Goal: Task Accomplishment & Management: Manage account settings

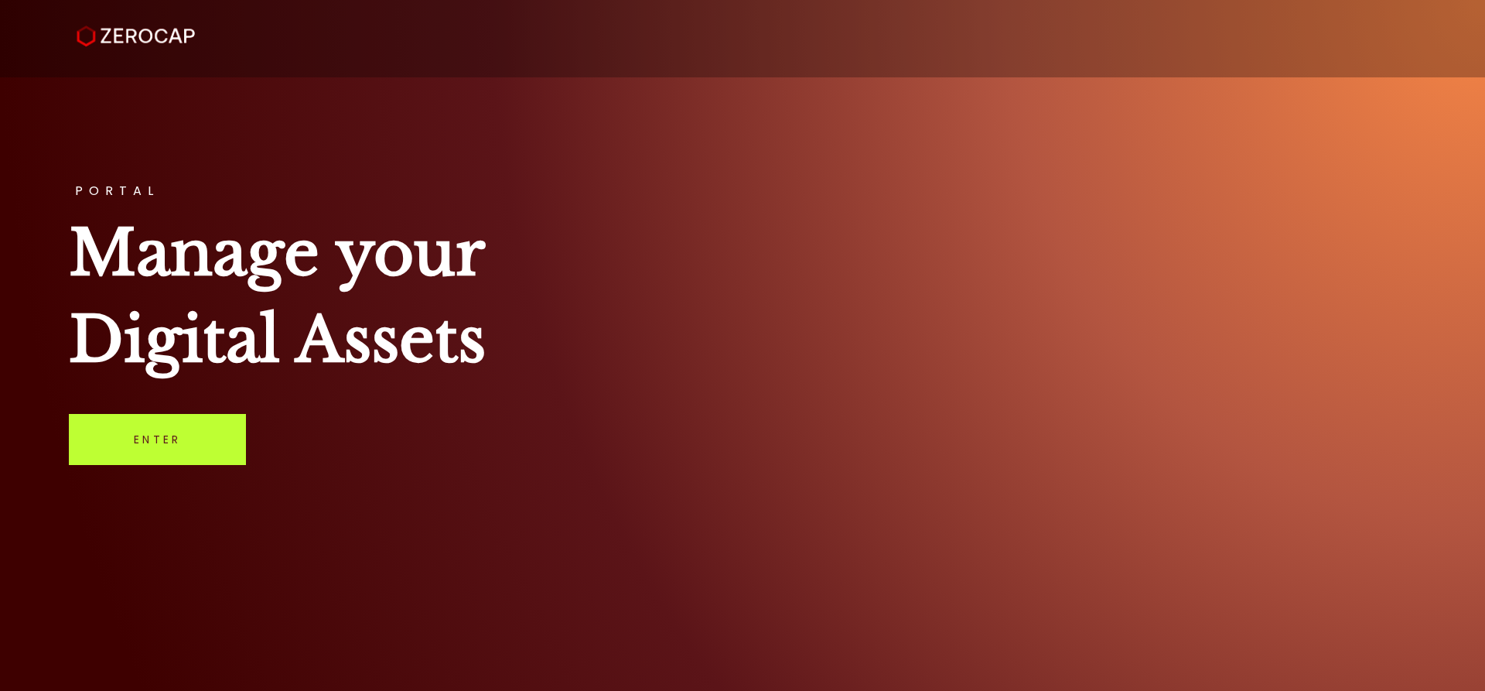
click at [125, 462] on link "Enter" at bounding box center [157, 439] width 177 height 51
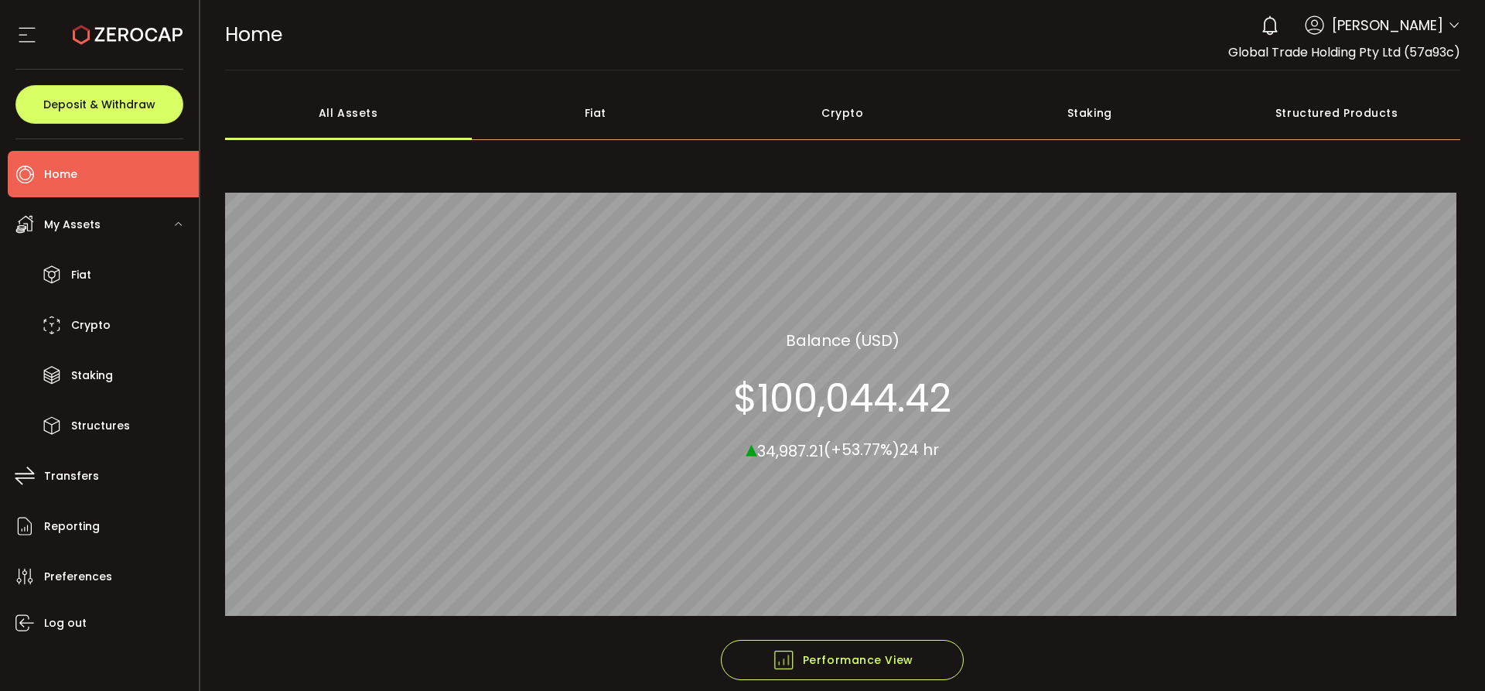
click at [103, 234] on div "My Assets" at bounding box center [103, 224] width 191 height 46
click at [78, 242] on div "My Assets" at bounding box center [103, 224] width 191 height 46
click at [579, 135] on div "Fiat" at bounding box center [596, 113] width 248 height 54
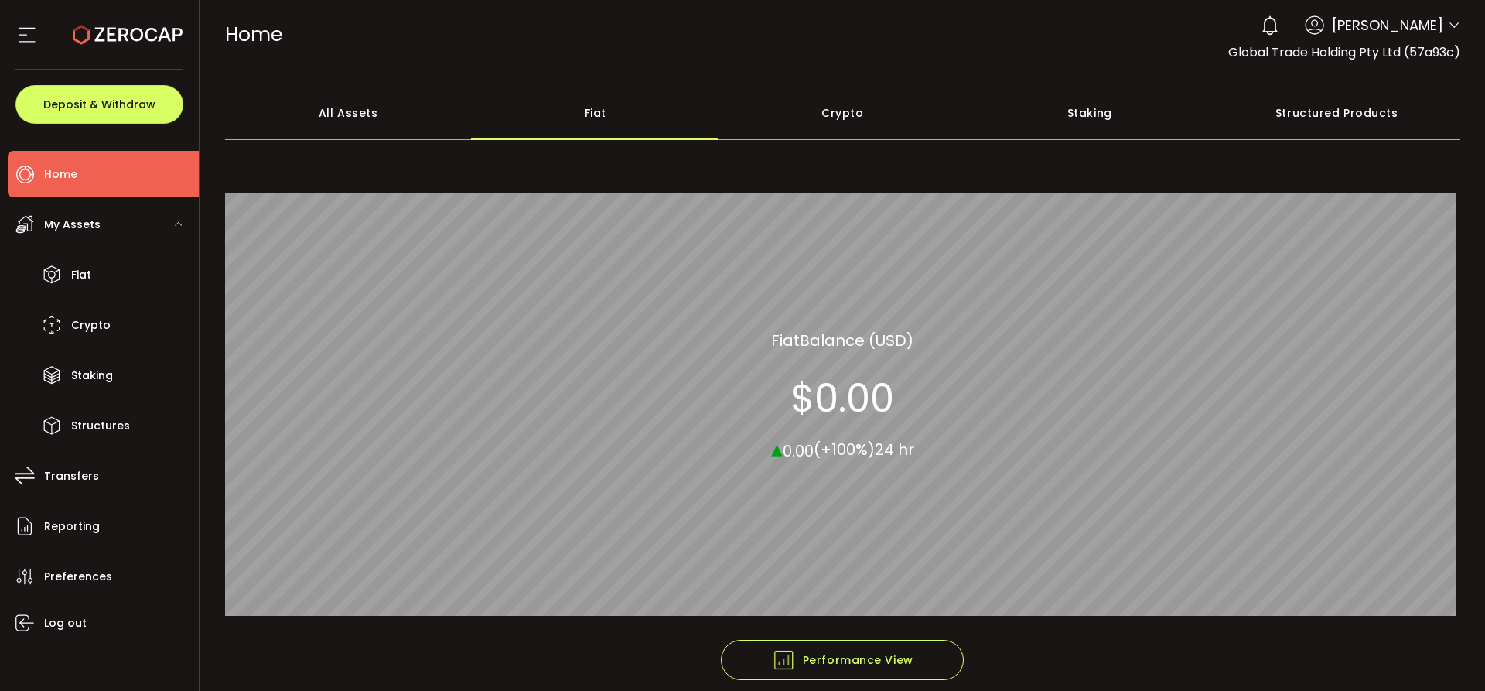
click at [838, 121] on div "Crypto" at bounding box center [843, 113] width 248 height 54
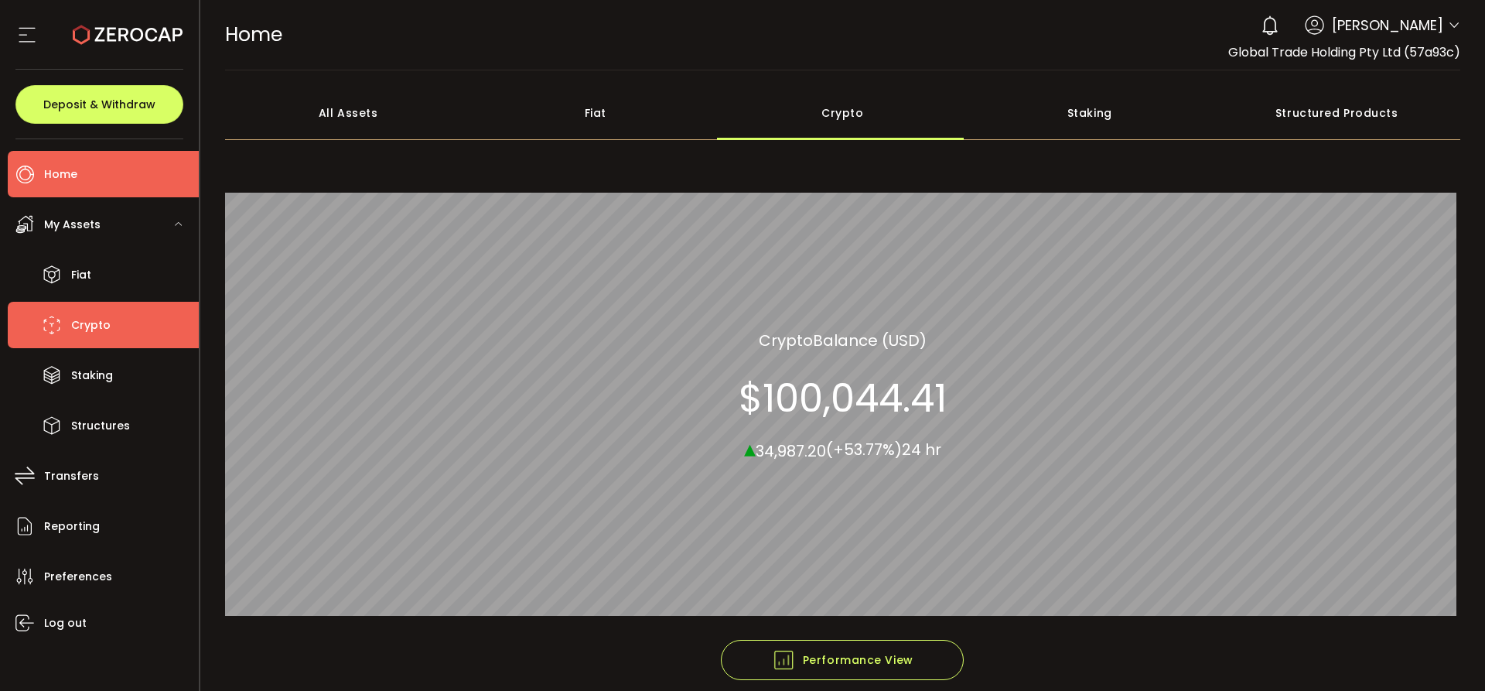
click at [95, 302] on li "Crypto" at bounding box center [103, 325] width 191 height 46
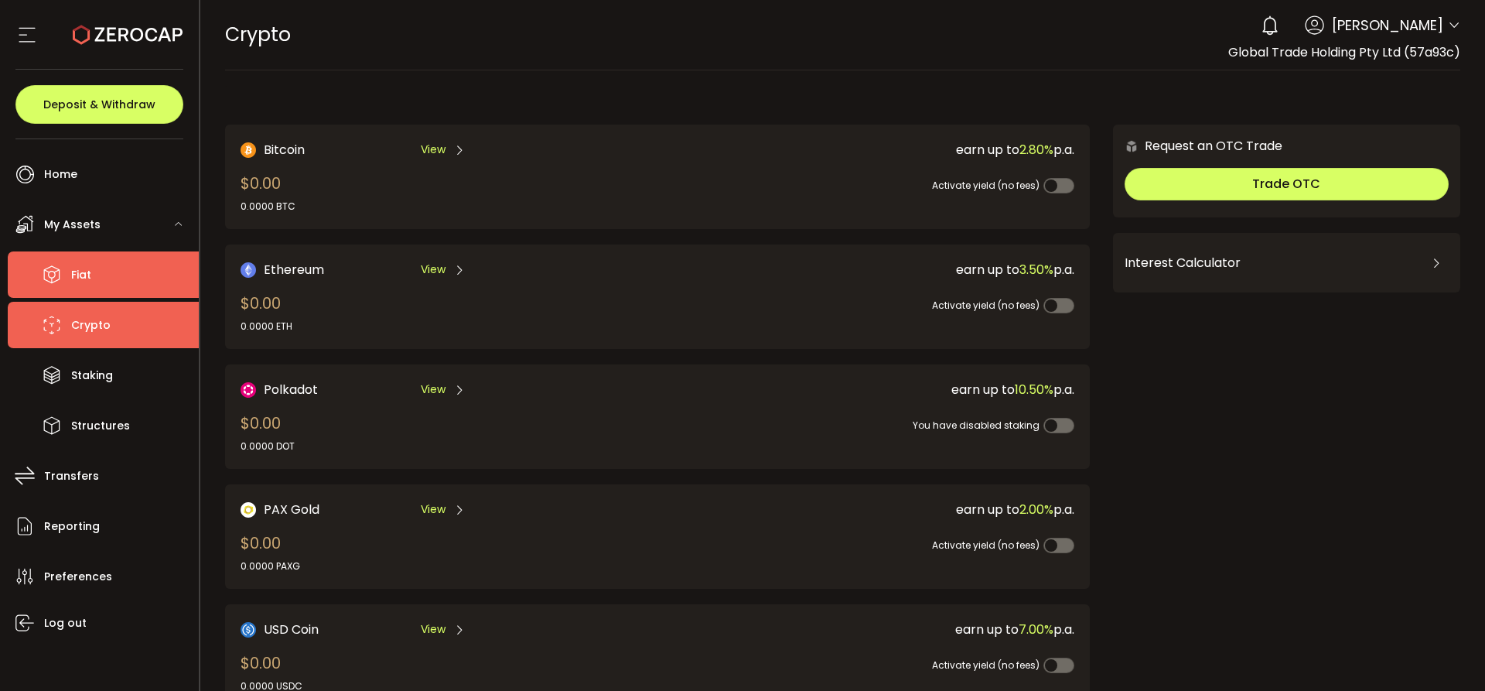
click at [104, 268] on li "Fiat" at bounding box center [103, 274] width 191 height 46
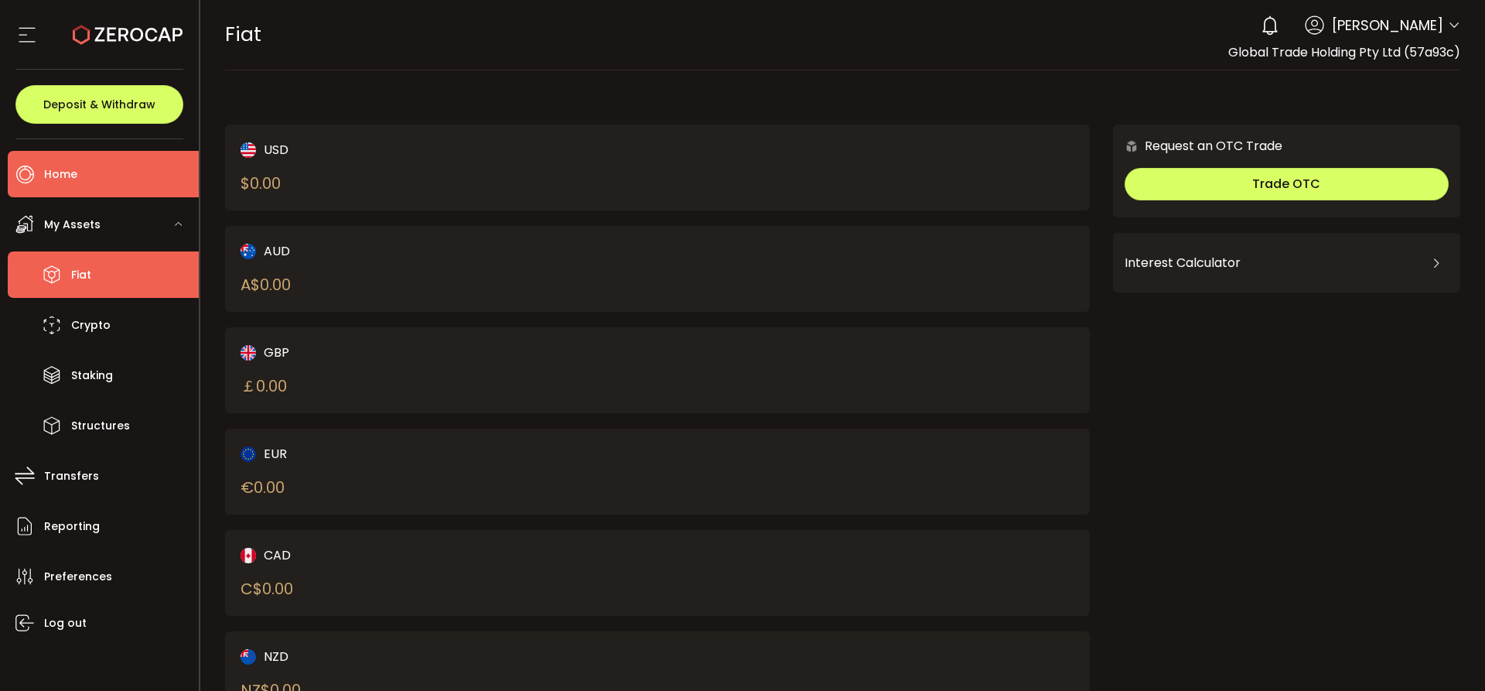
click at [73, 161] on li "Home" at bounding box center [103, 174] width 191 height 46
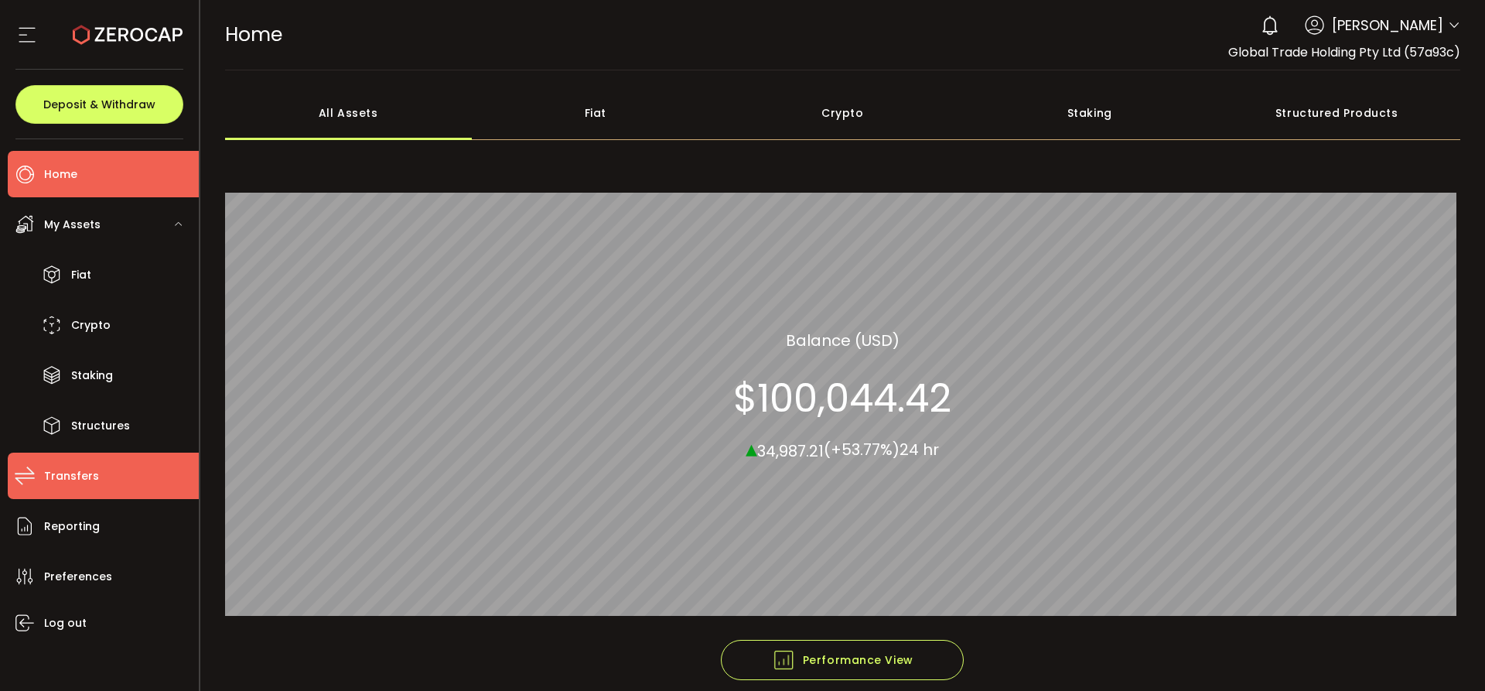
click at [77, 473] on span "Transfers" at bounding box center [71, 476] width 55 height 22
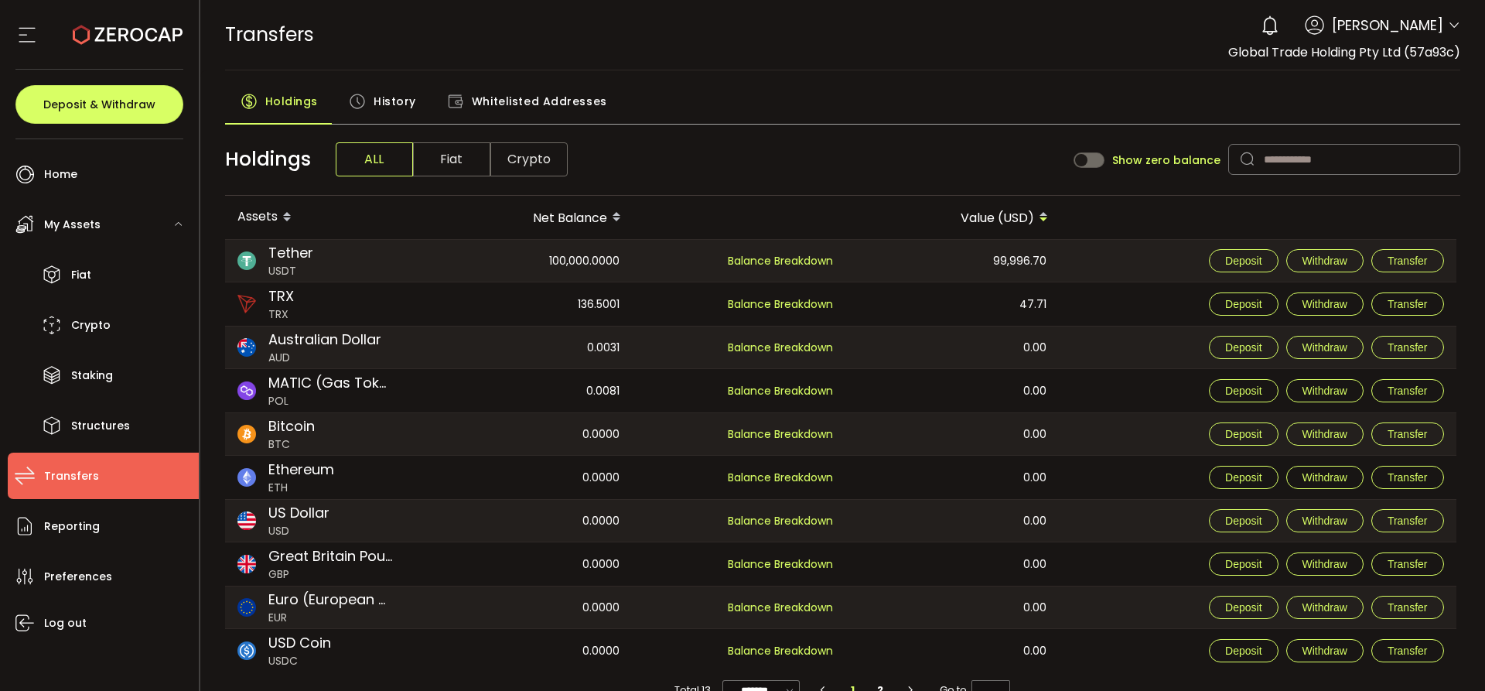
click at [838, 63] on div "TRANSFERS Buy Power $0.00 USD Transfers Transfers Your verification is pending …" at bounding box center [843, 35] width 1236 height 70
click at [381, 87] on span "History" at bounding box center [395, 101] width 43 height 31
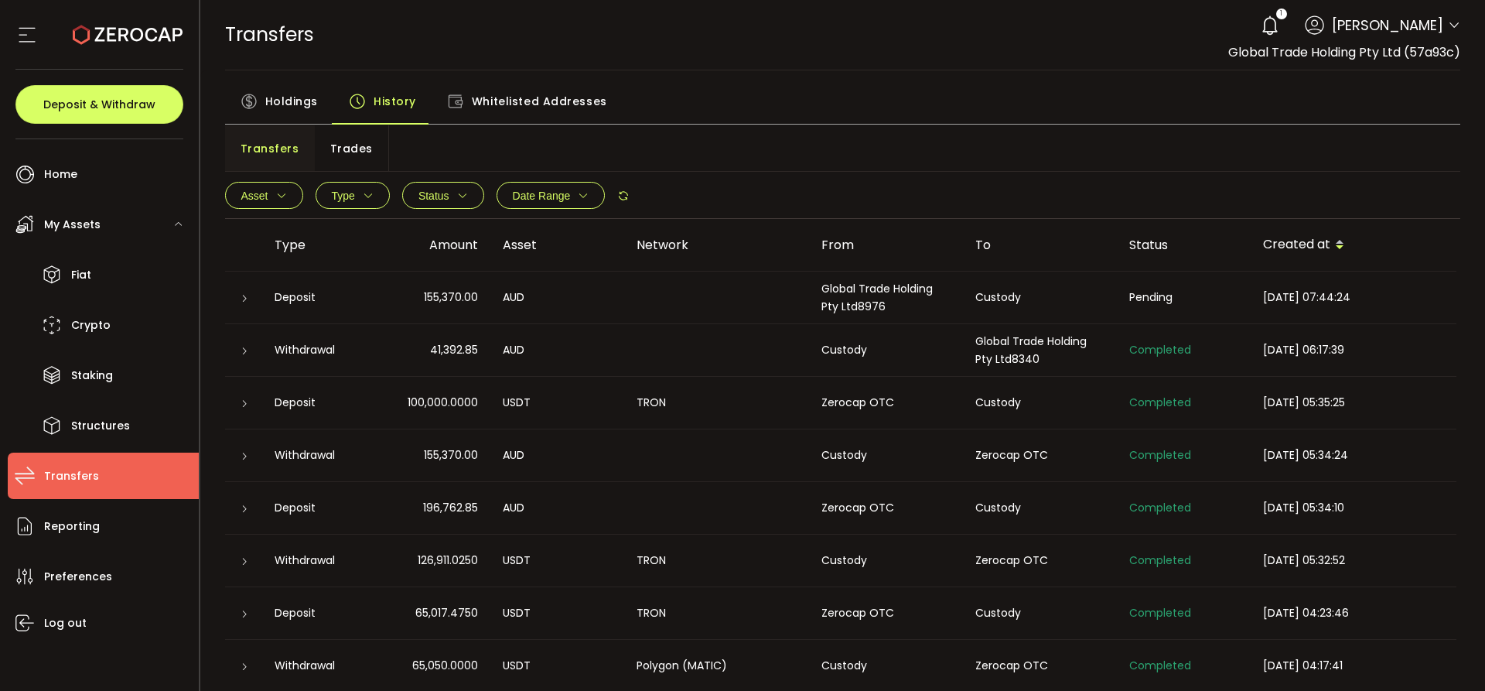
click at [237, 348] on div at bounding box center [243, 350] width 12 height 15
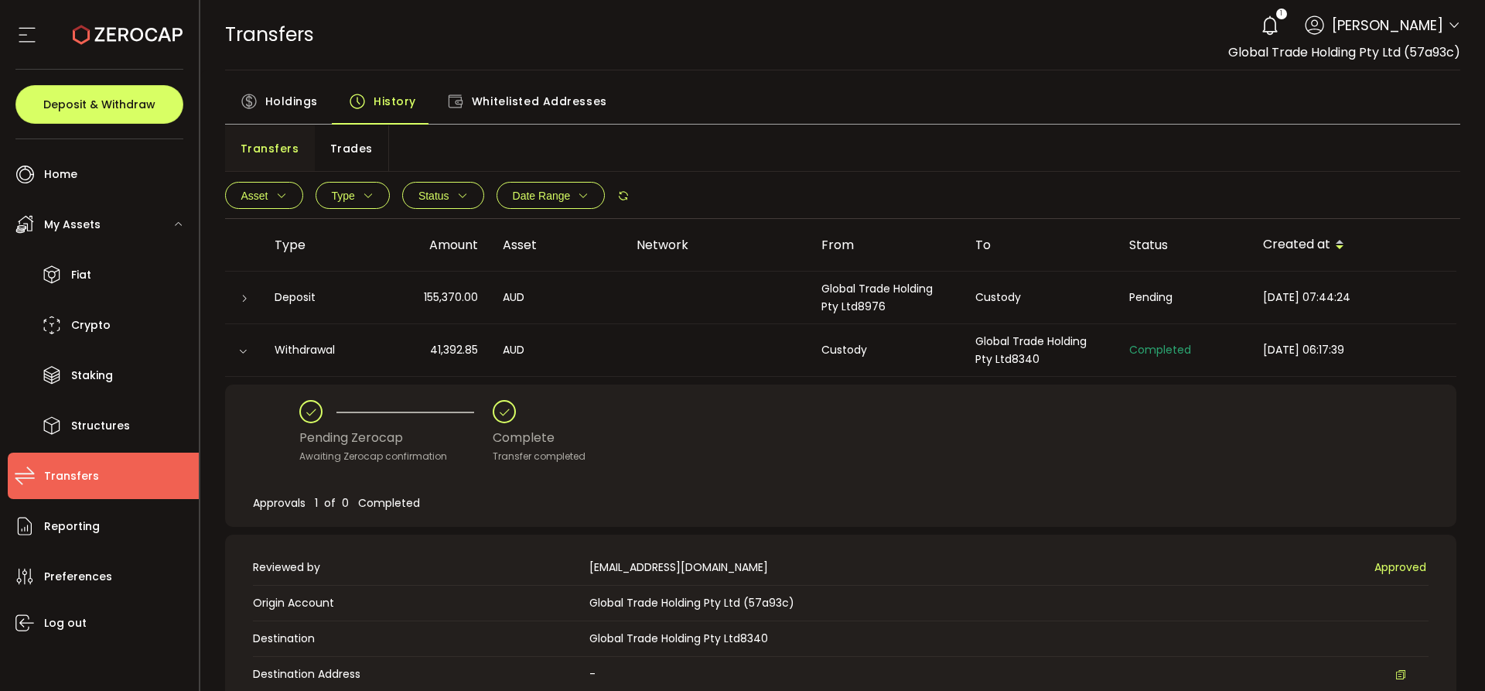
click at [239, 353] on icon at bounding box center [242, 351] width 9 height 9
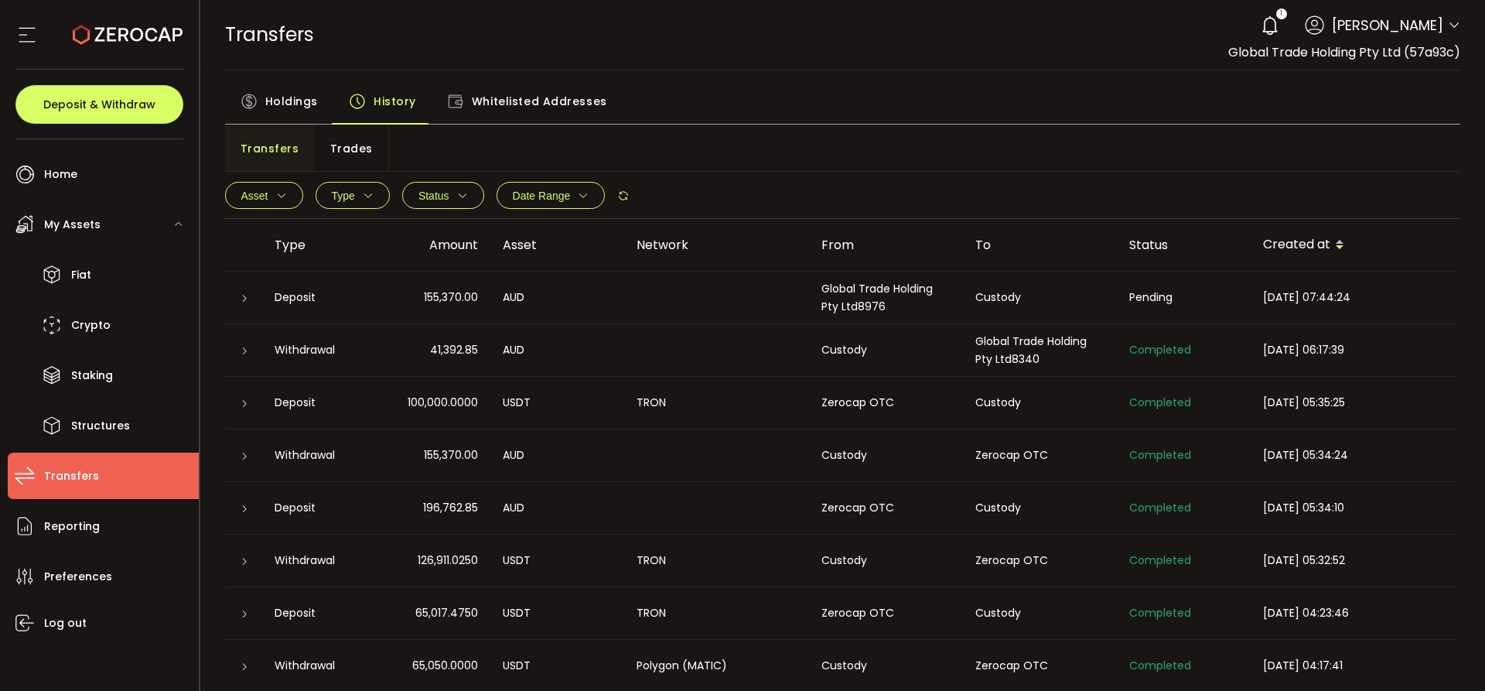
click at [749, 149] on div "Transfers Trades" at bounding box center [843, 148] width 1236 height 46
click at [1016, 169] on div "Transfers Trades" at bounding box center [843, 148] width 1236 height 46
click at [1270, 19] on icon at bounding box center [1270, 26] width 22 height 22
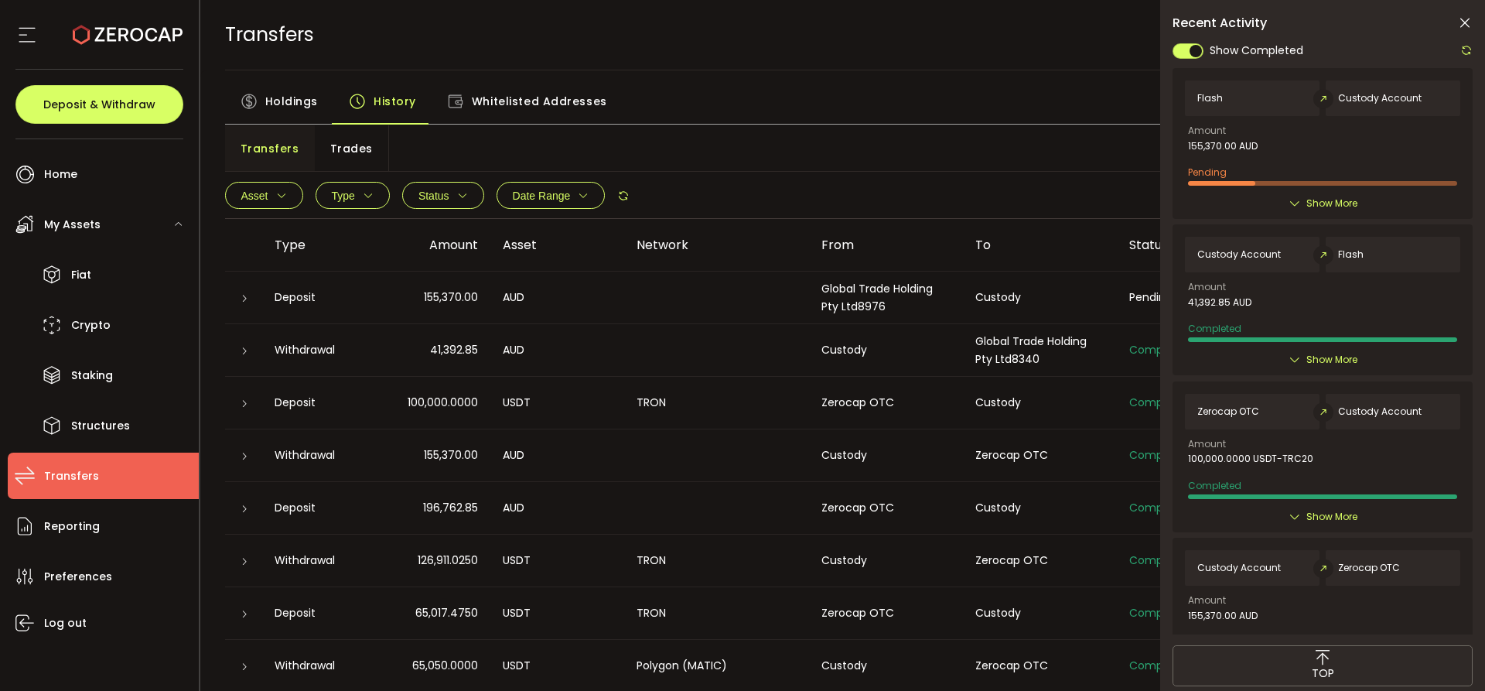
click at [1293, 360] on icon at bounding box center [1295, 359] width 12 height 12
click at [1467, 49] on icon at bounding box center [1466, 50] width 12 height 12
click at [1464, 26] on icon at bounding box center [1464, 22] width 15 height 15
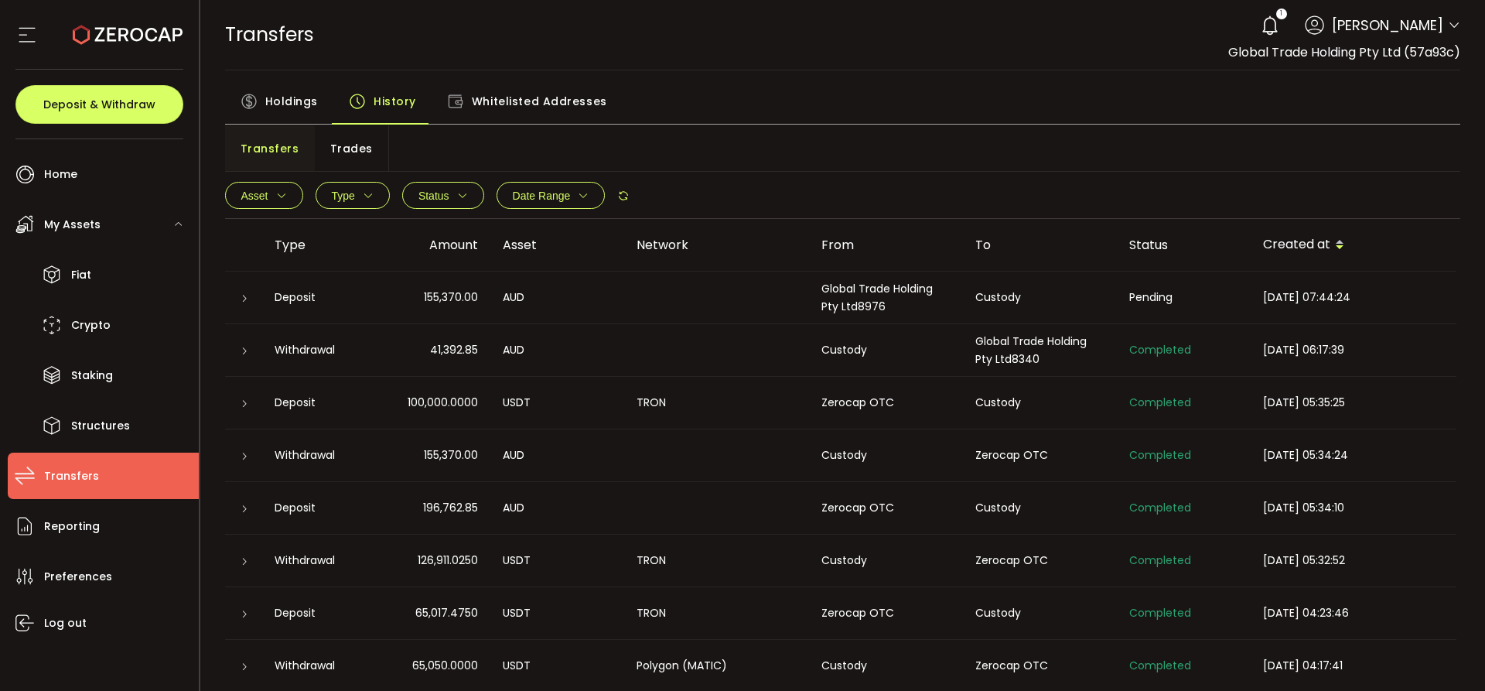
click at [932, 26] on div "TRANSFERS Buy Power $0.00 USD Transfers Transfers Your verification is pending …" at bounding box center [843, 35] width 1236 height 70
click at [1378, 33] on span "[PERSON_NAME]" at bounding box center [1387, 25] width 111 height 21
click at [1459, 23] on header "PDF is being processed and will download to your computer TRANSFERS Buy Power $…" at bounding box center [843, 35] width 1286 height 70
click at [1453, 22] on icon at bounding box center [1454, 25] width 12 height 12
click at [1291, 219] on th "Created at" at bounding box center [1354, 245] width 206 height 53
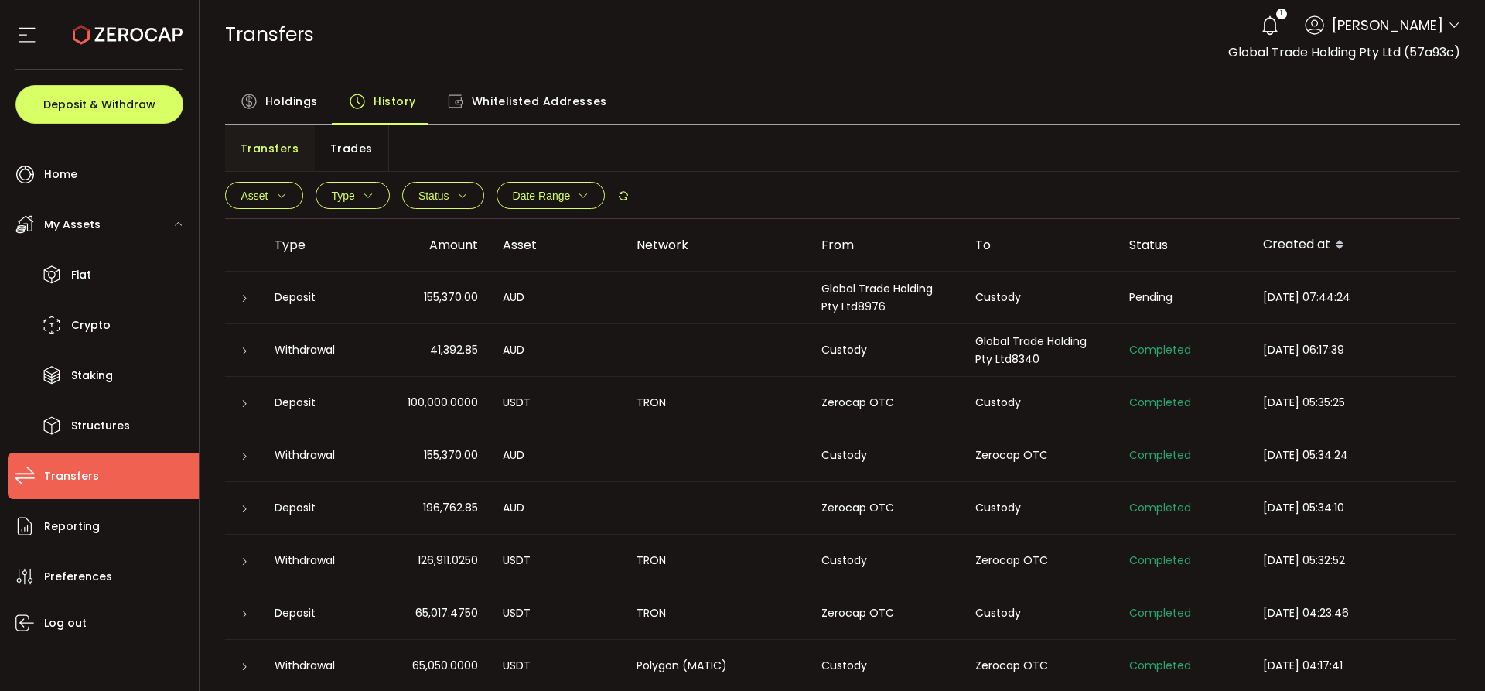
click at [1448, 30] on icon at bounding box center [1454, 25] width 12 height 12
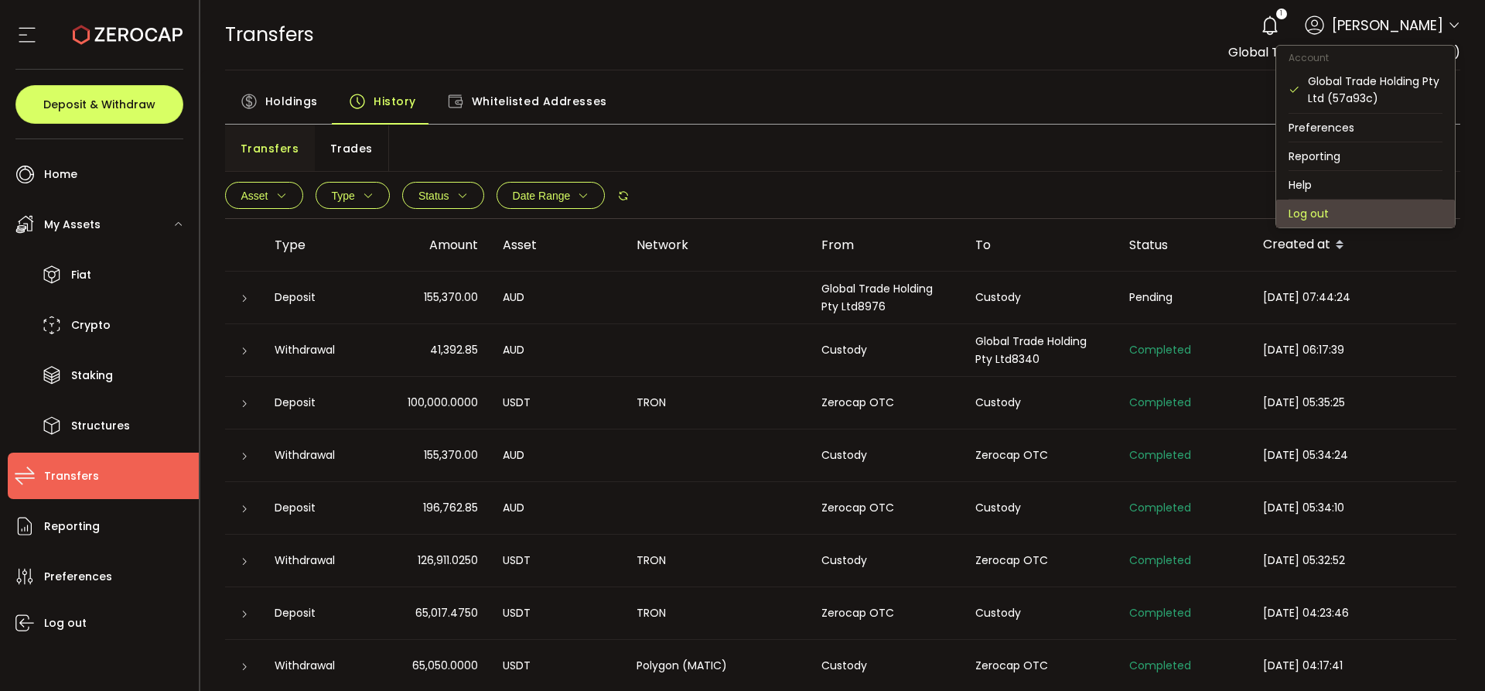
click at [1290, 208] on li "Log out" at bounding box center [1365, 214] width 179 height 28
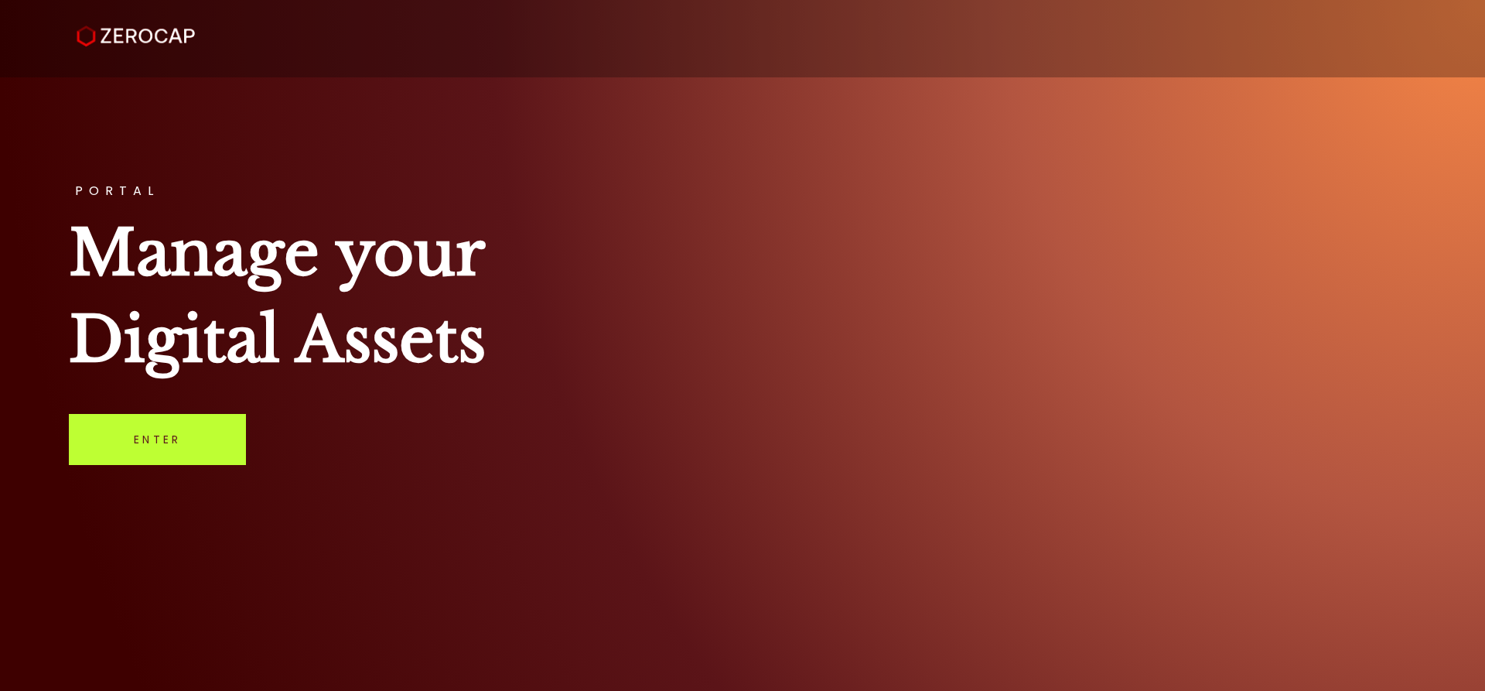
click at [176, 446] on link "Enter" at bounding box center [157, 439] width 177 height 51
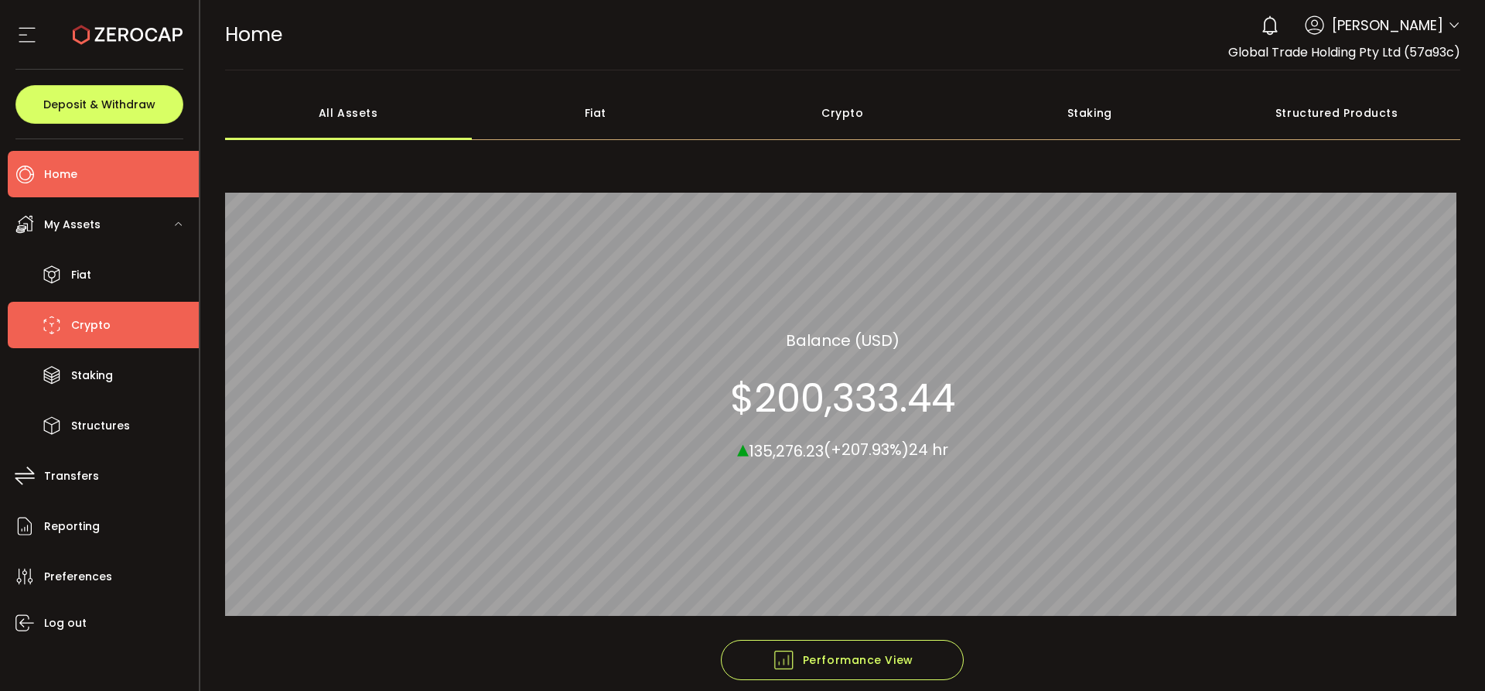
click at [75, 319] on span "Crypto" at bounding box center [90, 325] width 39 height 22
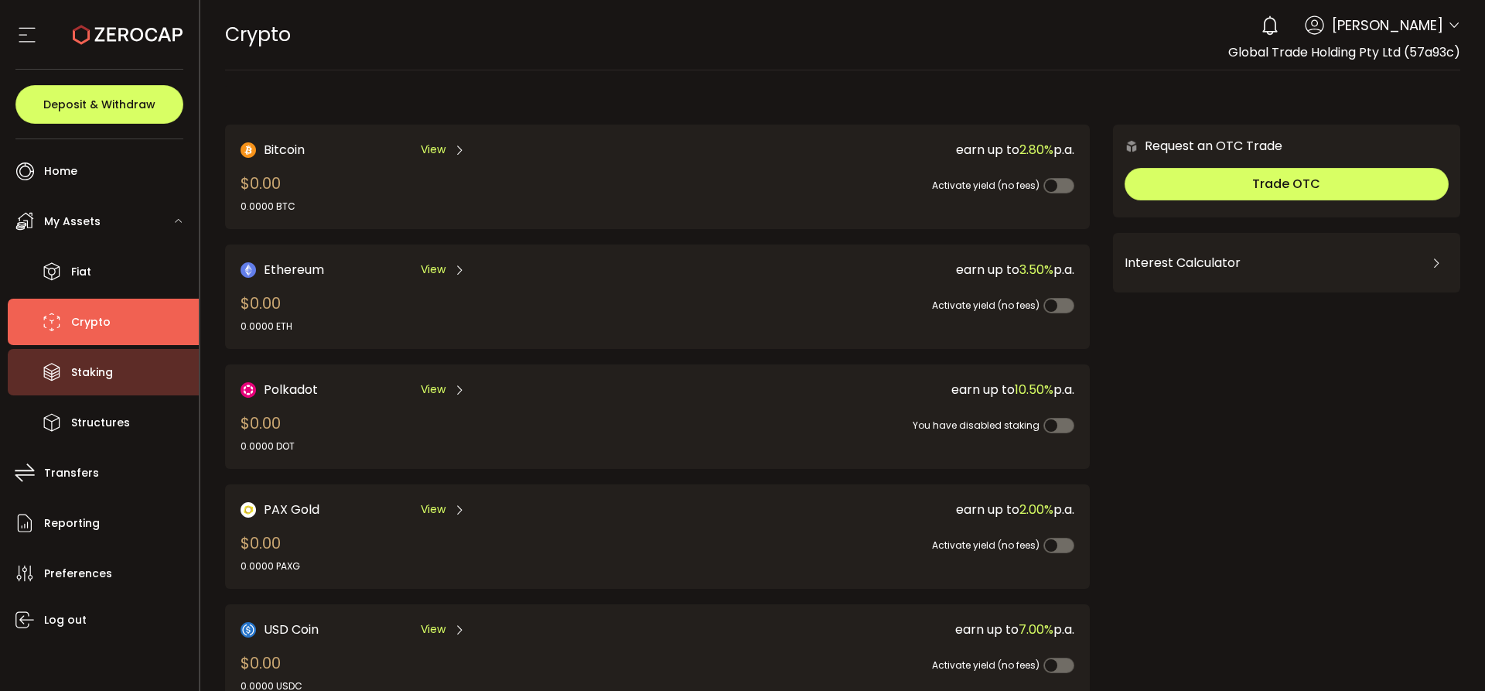
scroll to position [4, 0]
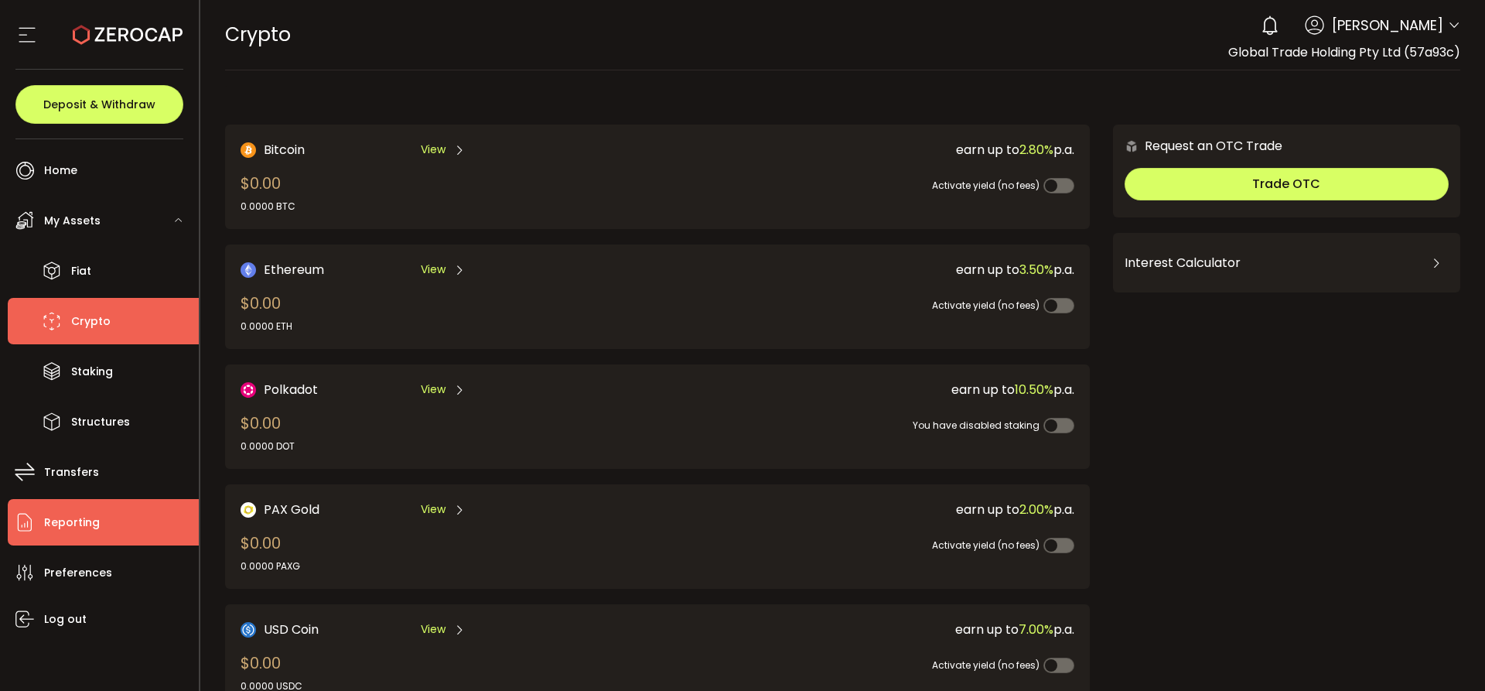
click at [87, 516] on span "Reporting" at bounding box center [72, 522] width 56 height 22
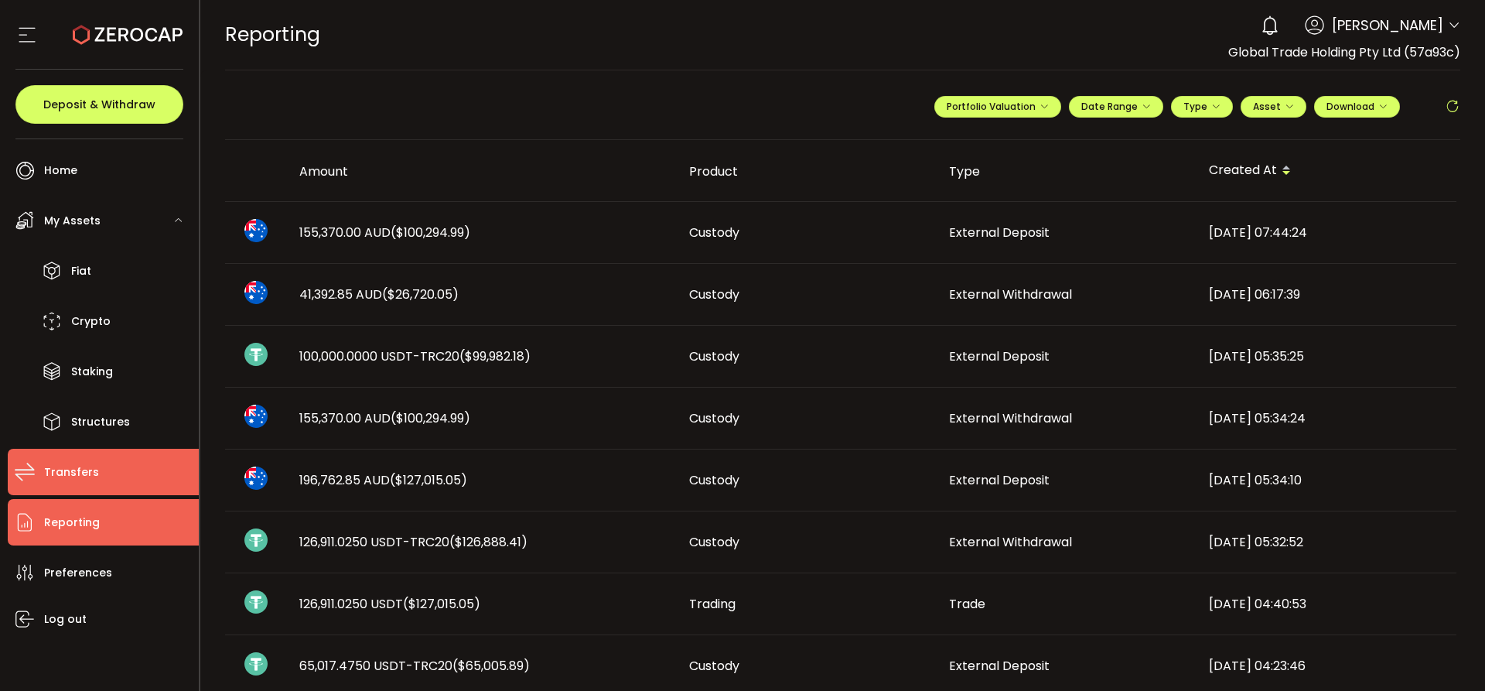
click at [86, 483] on li "Transfers" at bounding box center [103, 472] width 191 height 46
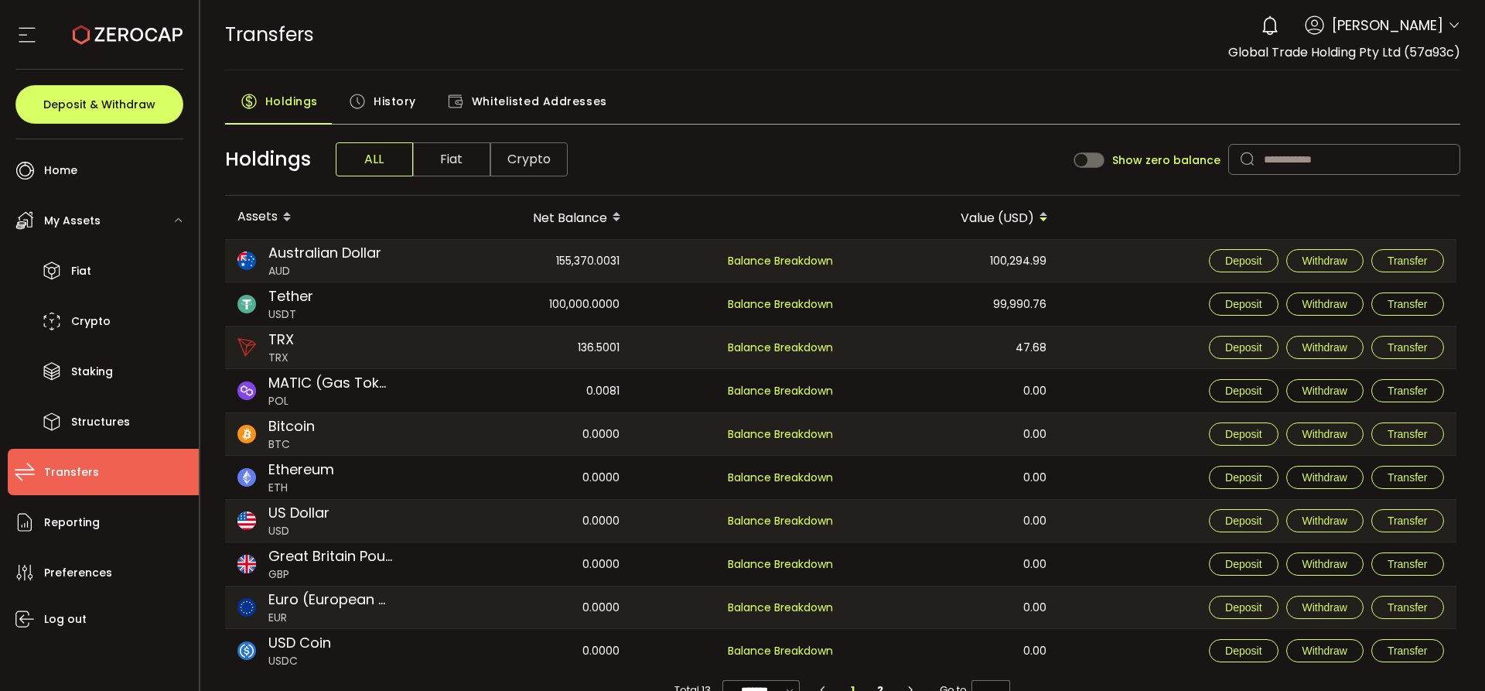
click at [531, 165] on span "Crypto" at bounding box center [528, 159] width 77 height 34
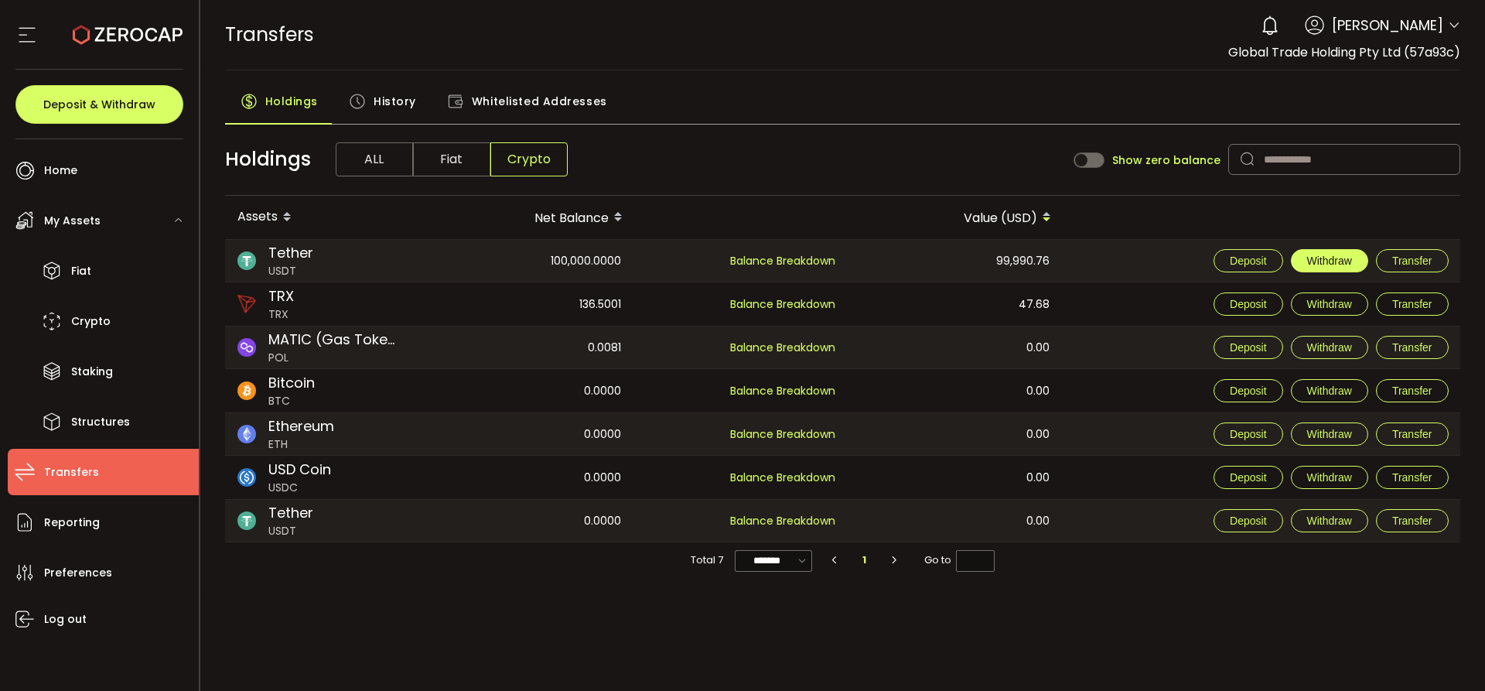
click at [1310, 260] on span "Withdraw" at bounding box center [1329, 260] width 45 height 12
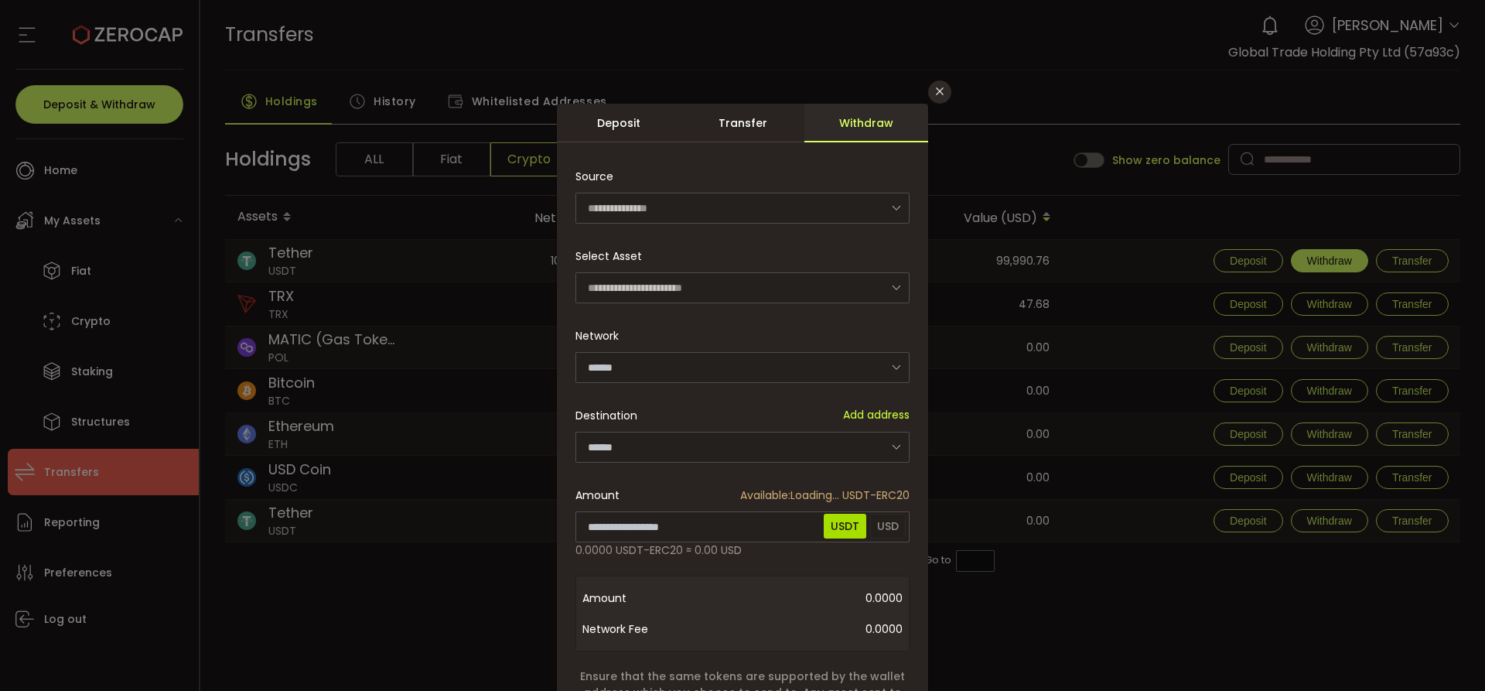
type input "********"
click at [665, 286] on input "dialog" at bounding box center [742, 287] width 334 height 31
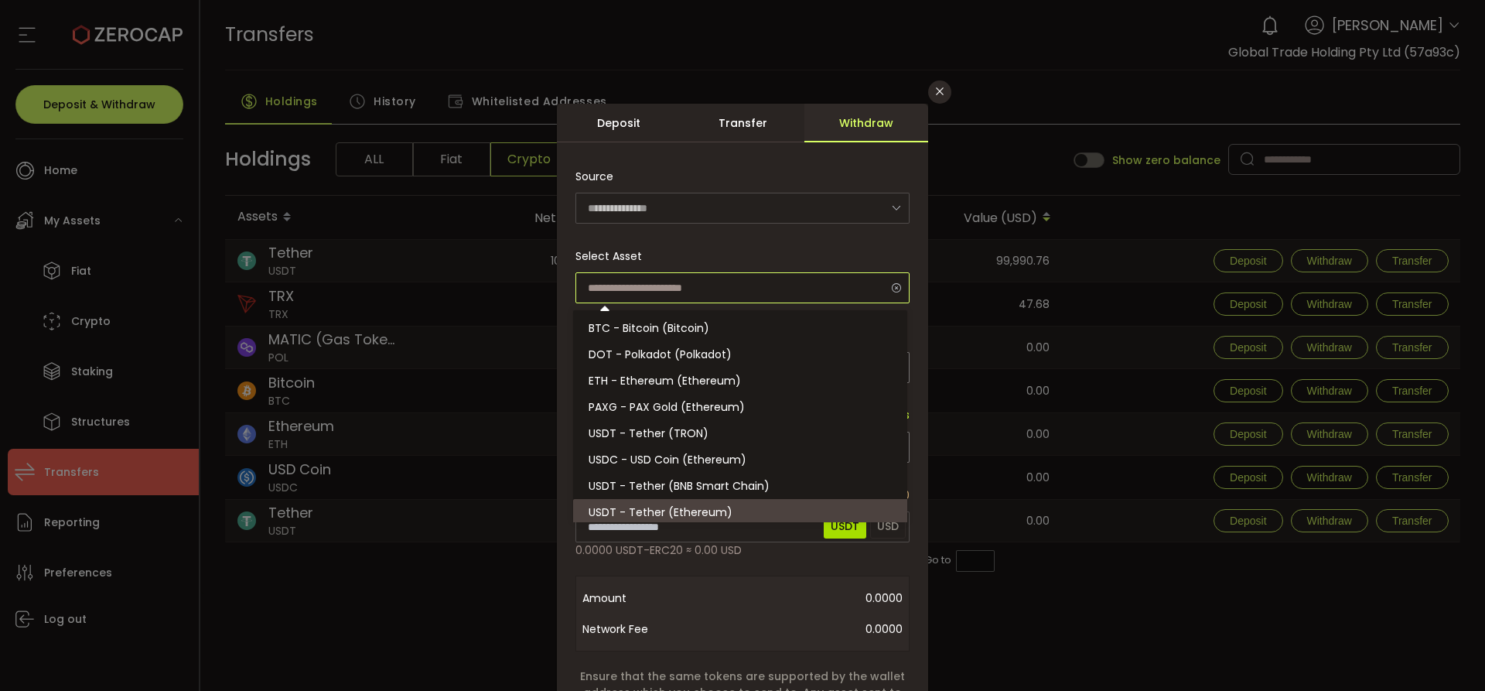
scroll to position [3, 0]
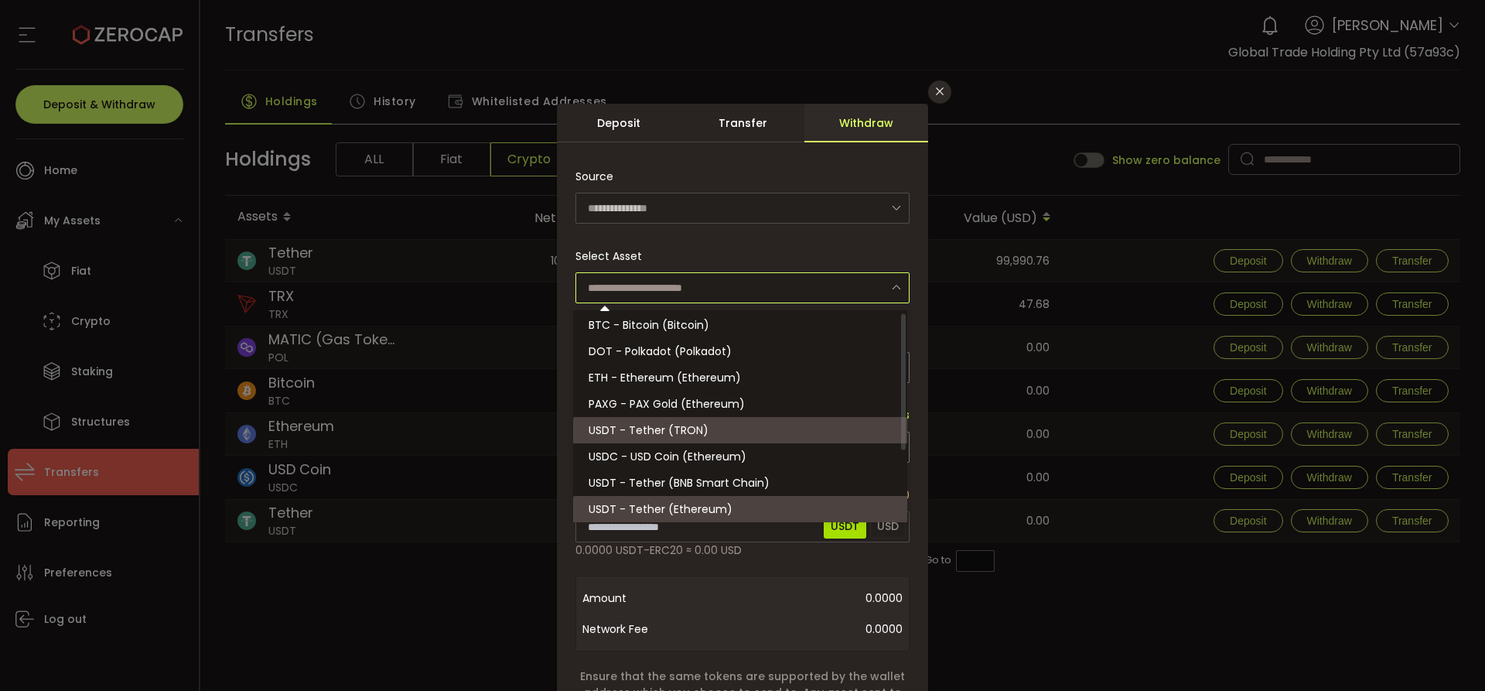
click at [668, 432] on span "USDT - Tether (TRON)" at bounding box center [649, 429] width 120 height 15
type input "**********"
type input "****"
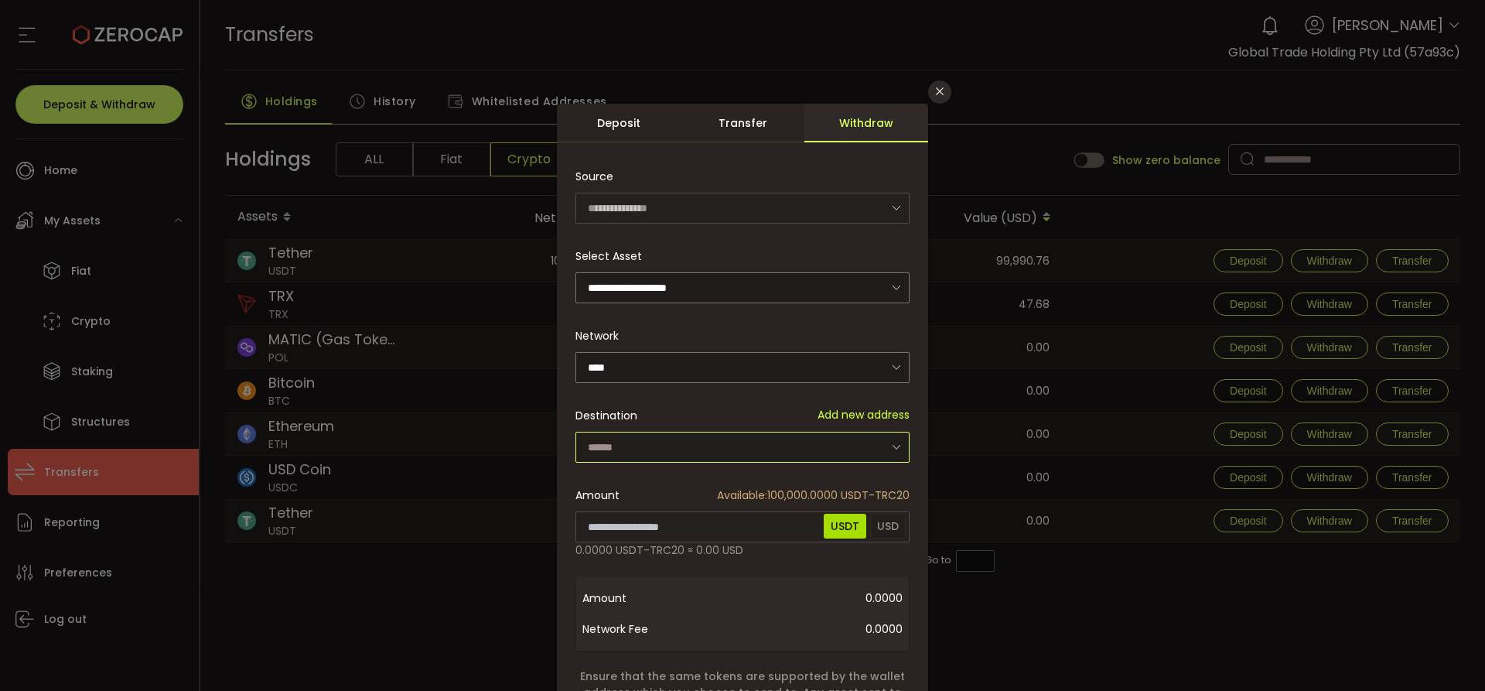
click at [685, 442] on input "dialog" at bounding box center [742, 447] width 334 height 31
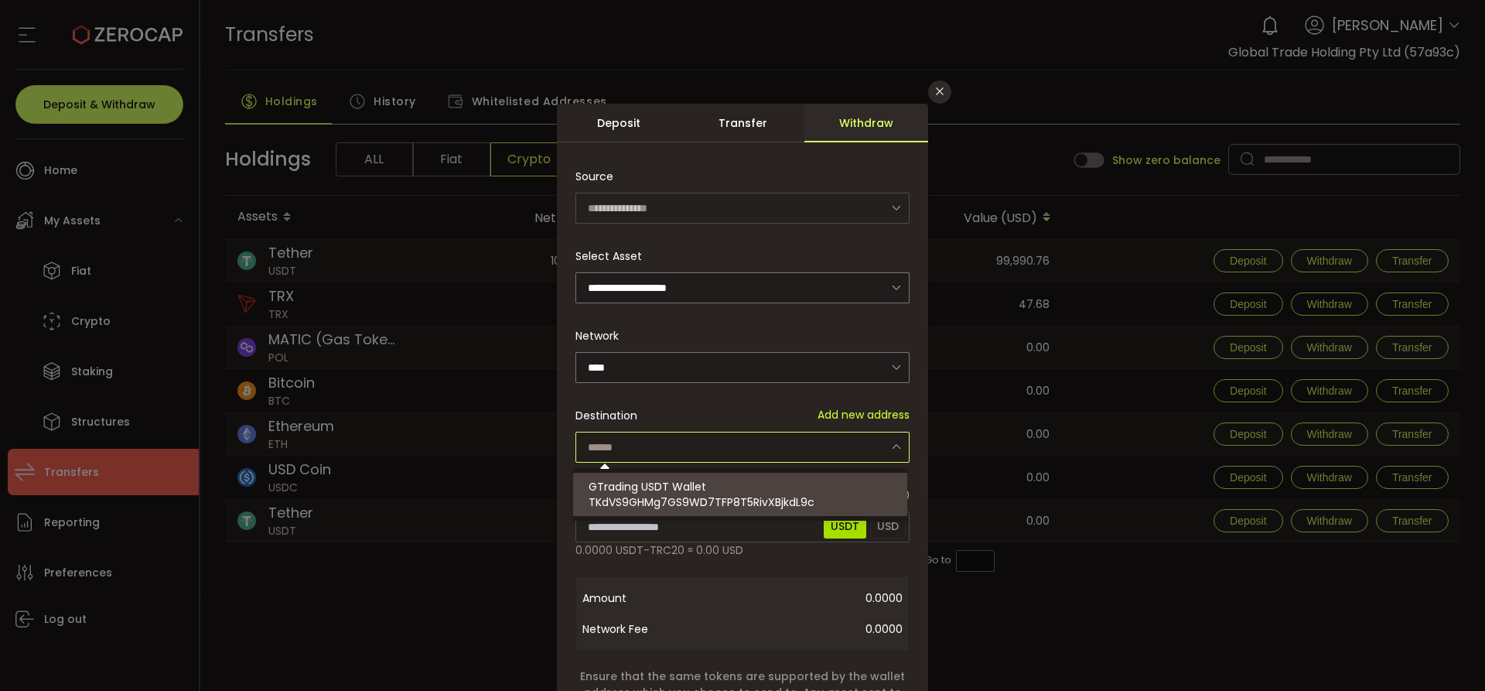
click at [681, 495] on span "TKdVS9GHMg7GS9WD7TFP8T5RivXBjkdL9c" at bounding box center [702, 501] width 226 height 15
type input "**********"
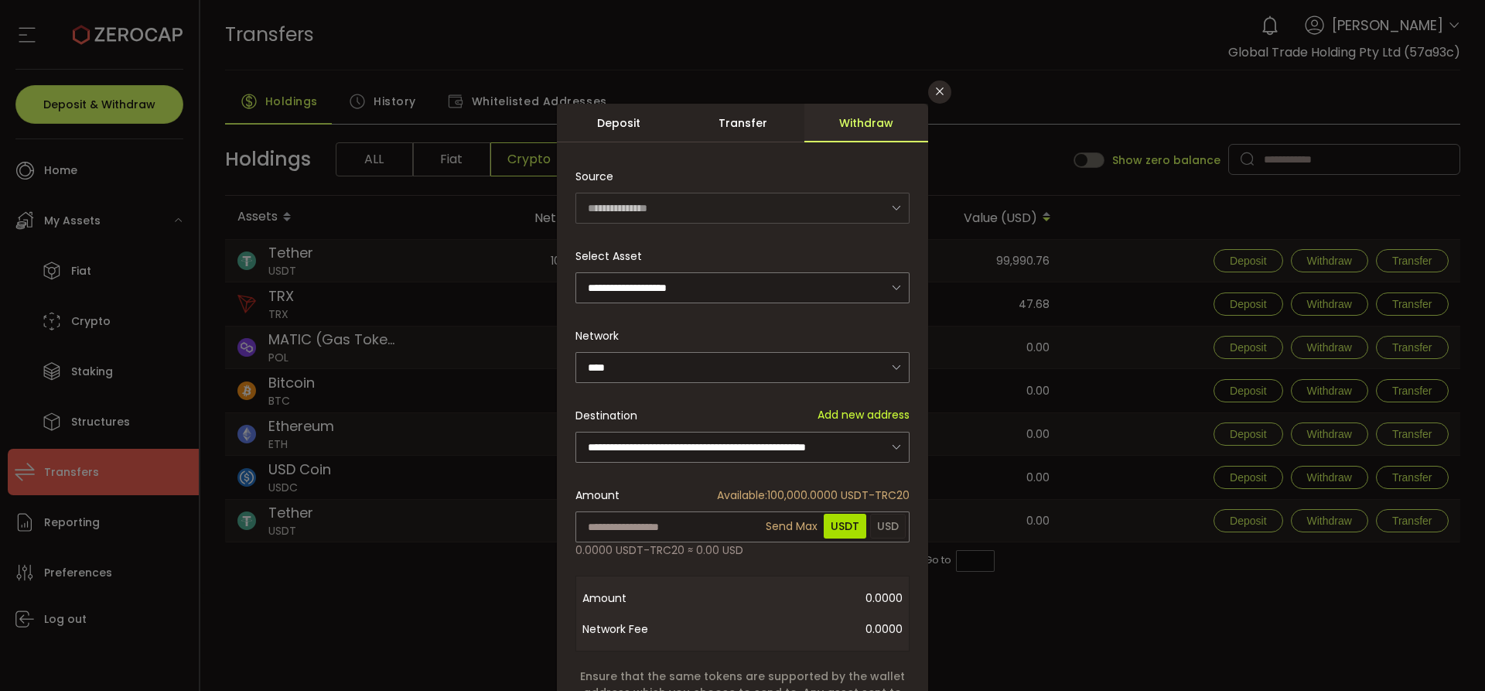
type input "********"
click at [772, 531] on div "**********" at bounding box center [742, 480] width 371 height 753
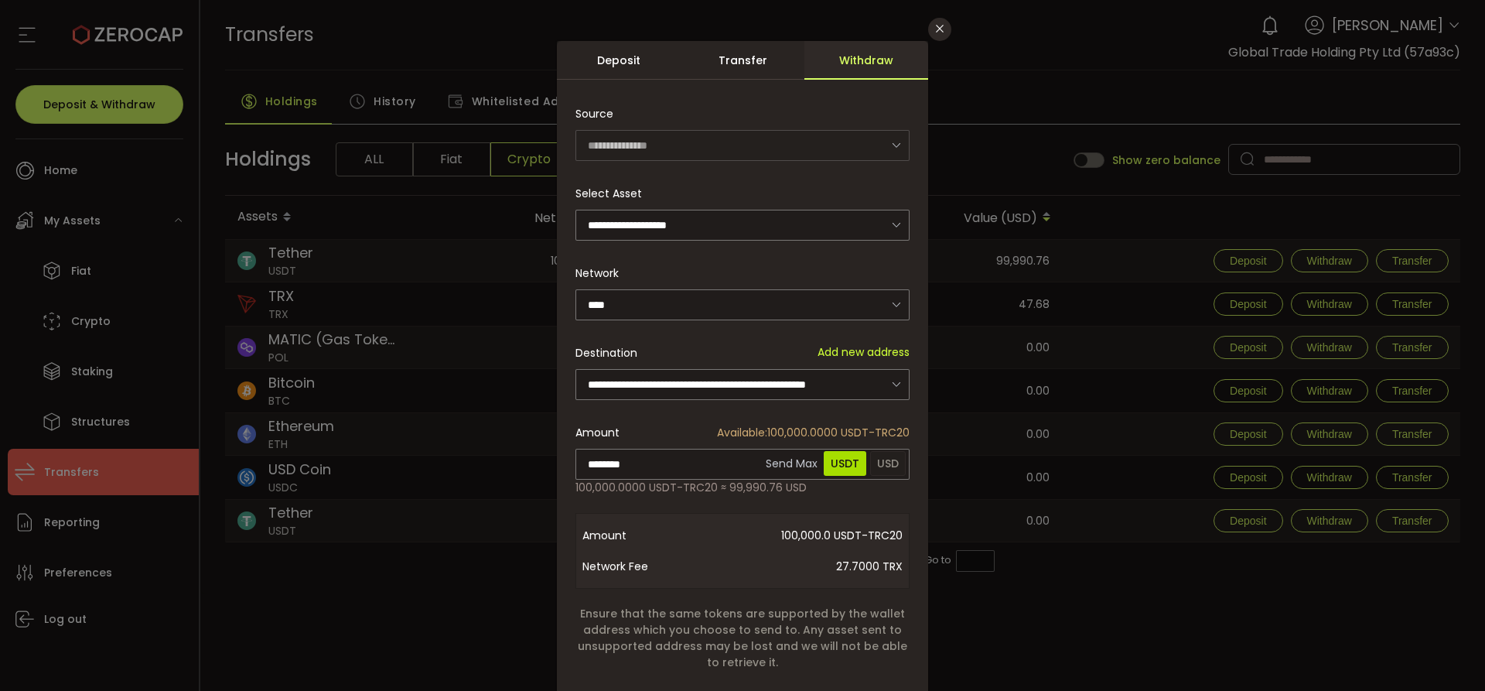
scroll to position [200, 0]
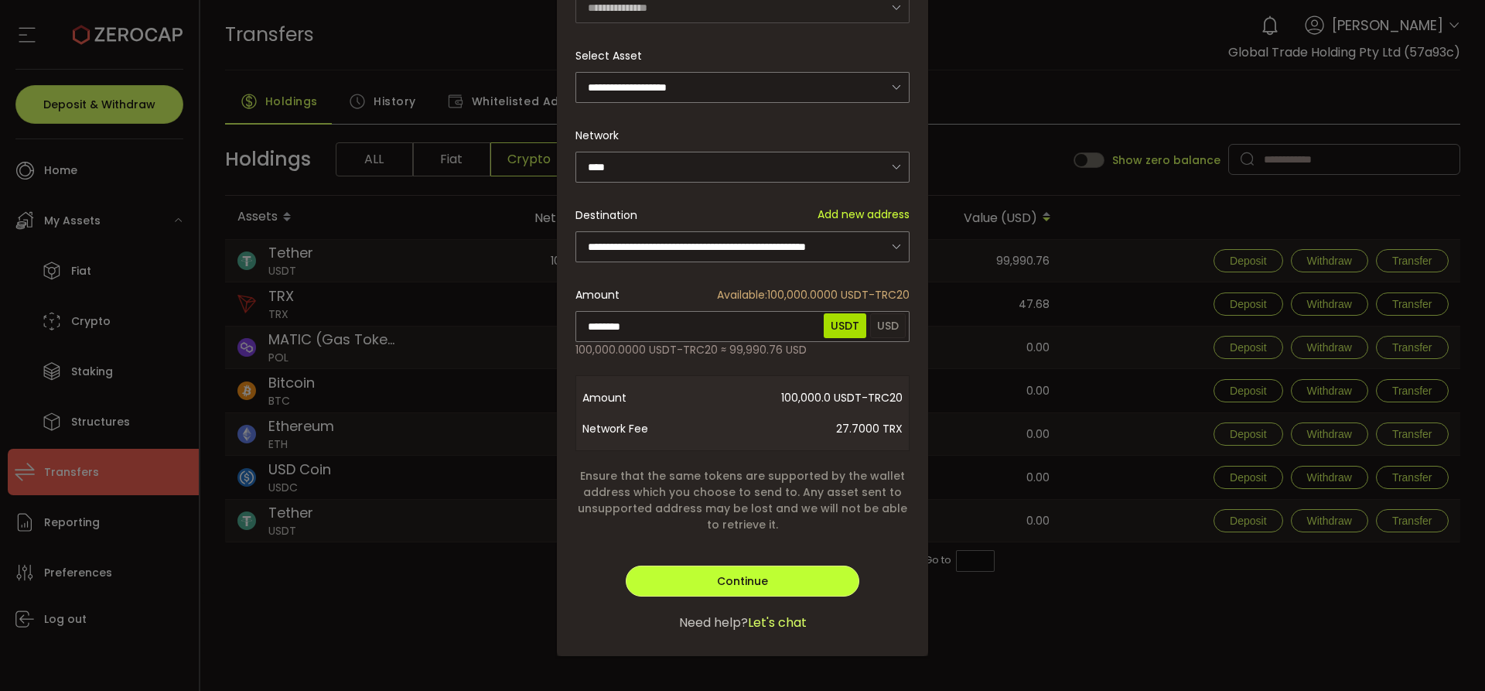
click at [752, 579] on span "Continue" at bounding box center [742, 580] width 51 height 15
click at [699, 579] on button "Verify" at bounding box center [743, 580] width 234 height 31
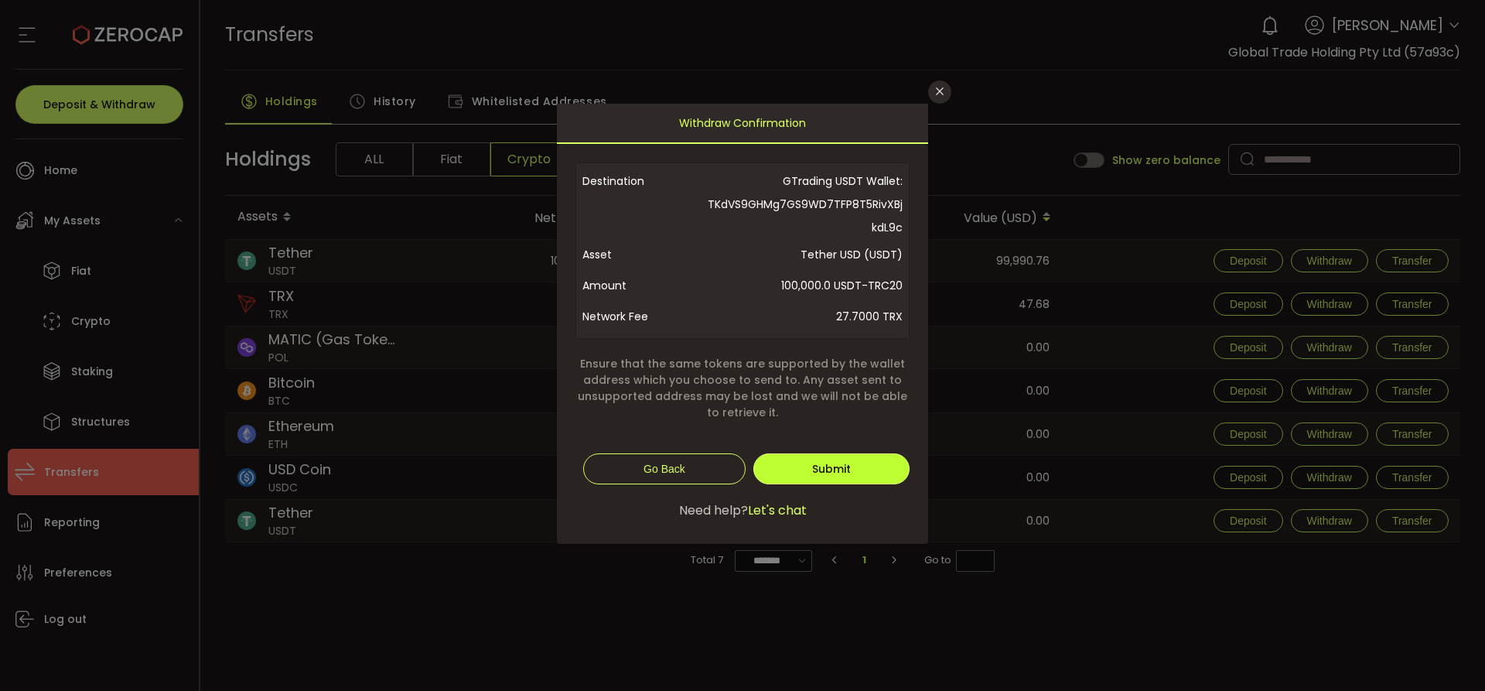
click at [838, 466] on span "Submit" at bounding box center [831, 468] width 39 height 15
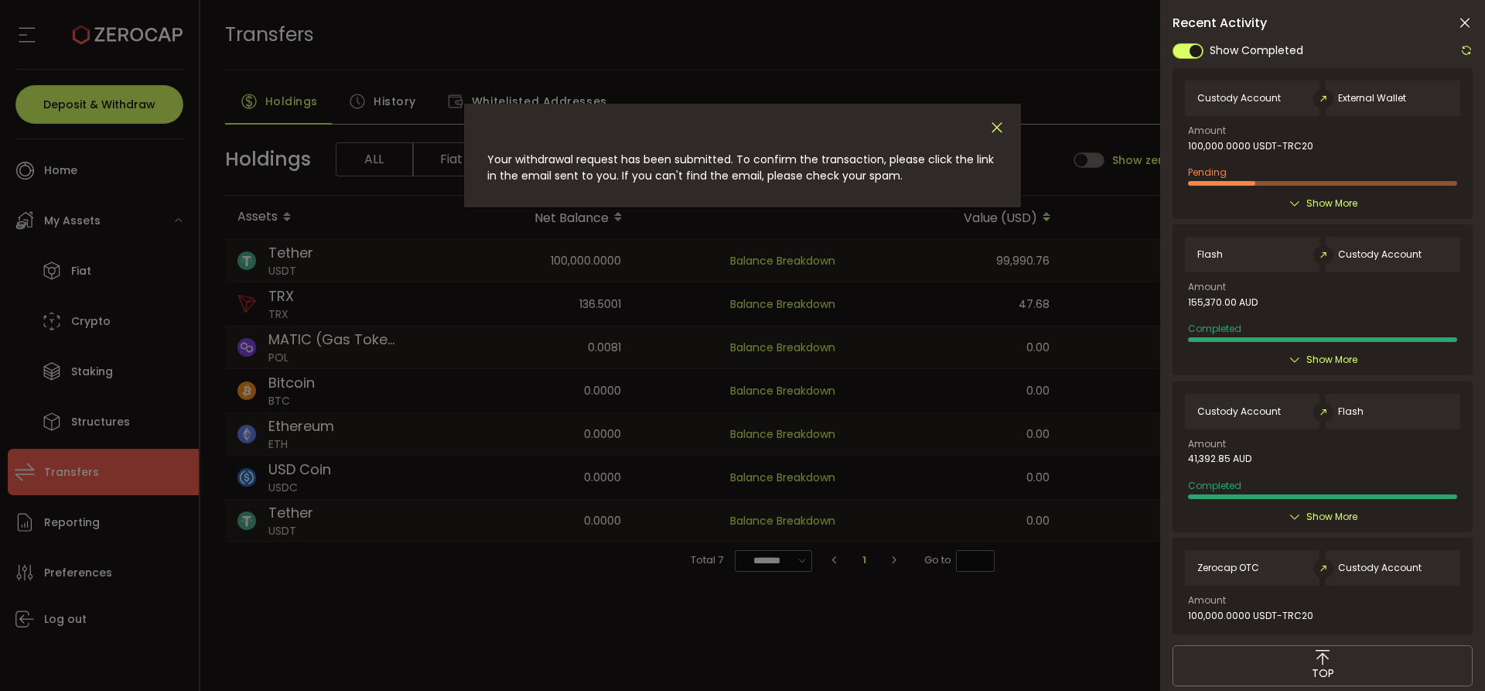
click at [1001, 127] on icon "Close" at bounding box center [997, 127] width 17 height 17
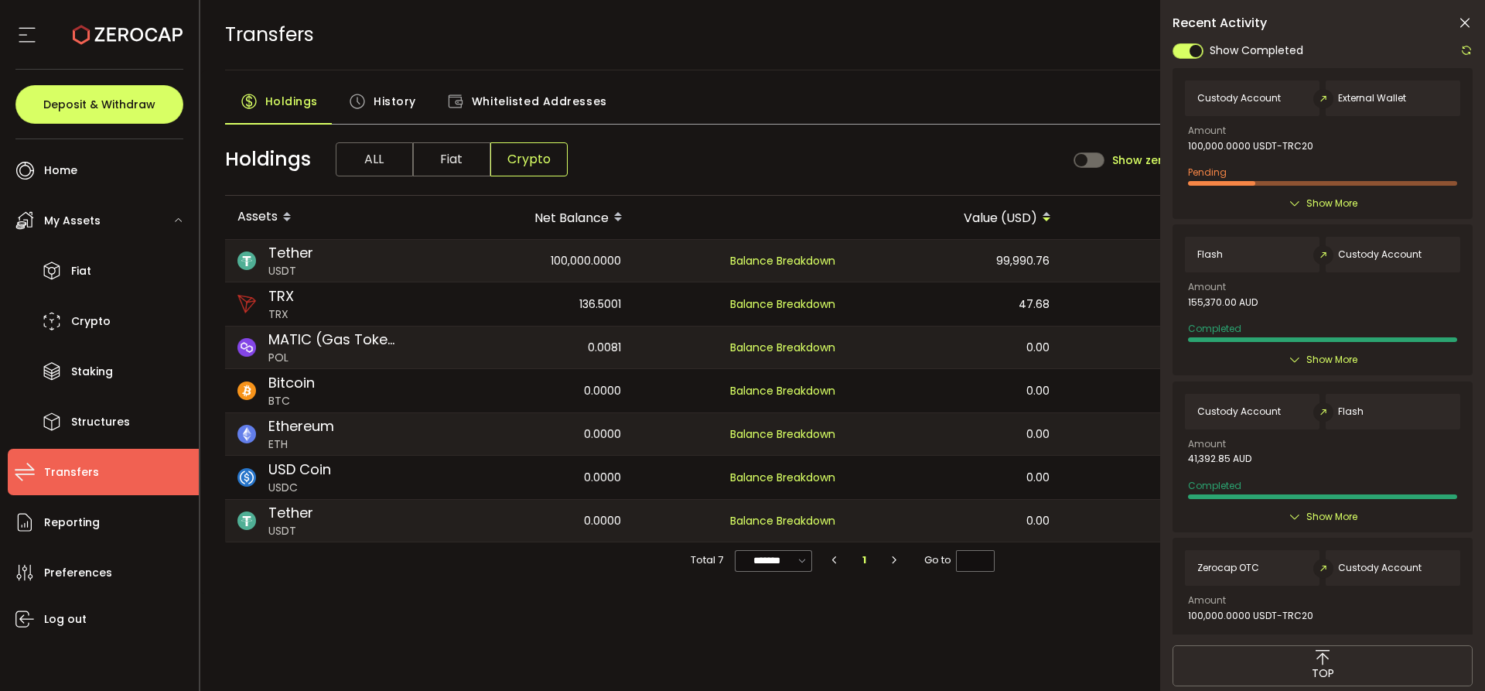
click at [1463, 18] on icon at bounding box center [1464, 22] width 15 height 15
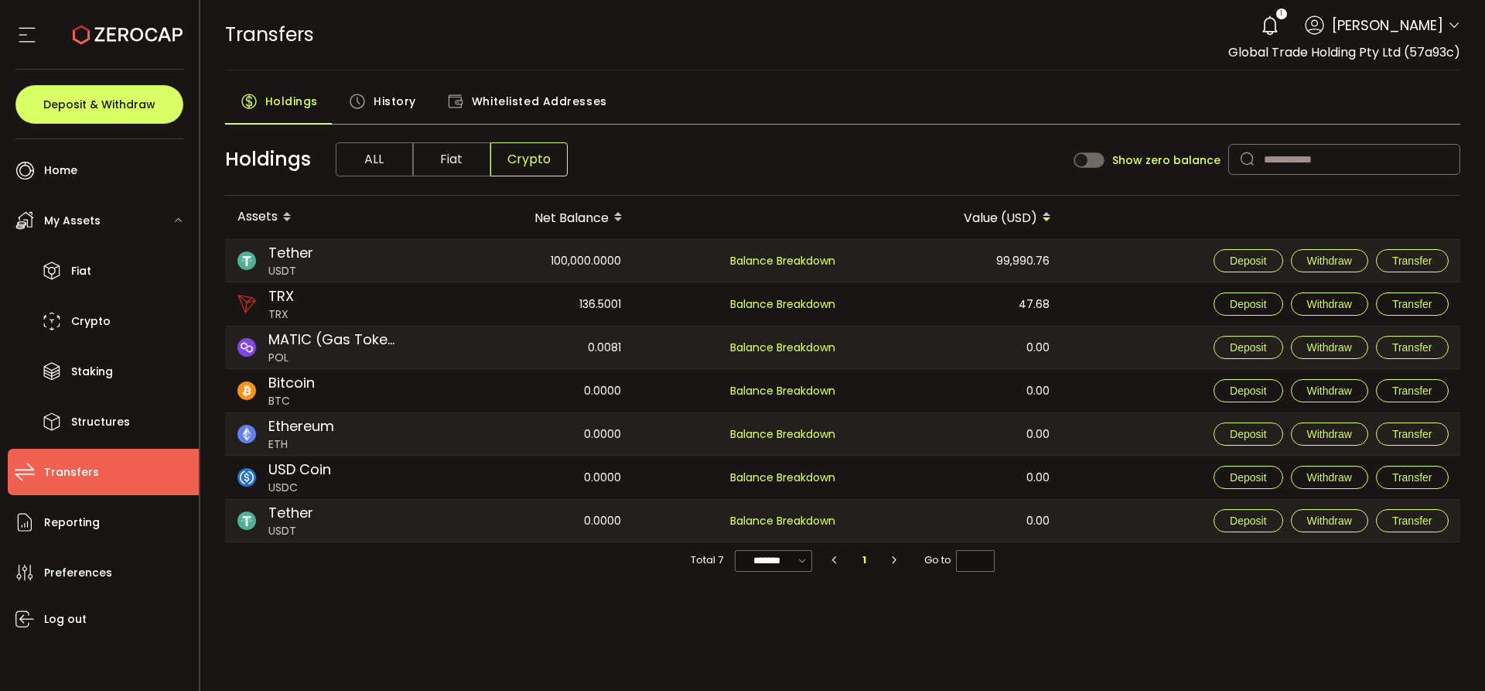
click at [886, 36] on div "TRANSFERS Buy Power $0.00 USD Transfers Transfers Your verification is pending …" at bounding box center [843, 35] width 1236 height 70
click at [840, 73] on main "Holdings History Whitelisted Addresses Holdings ALL Fiat Crypto Show zero balan…" at bounding box center [843, 332] width 1286 height 524
click at [382, 107] on span "History" at bounding box center [395, 101] width 43 height 31
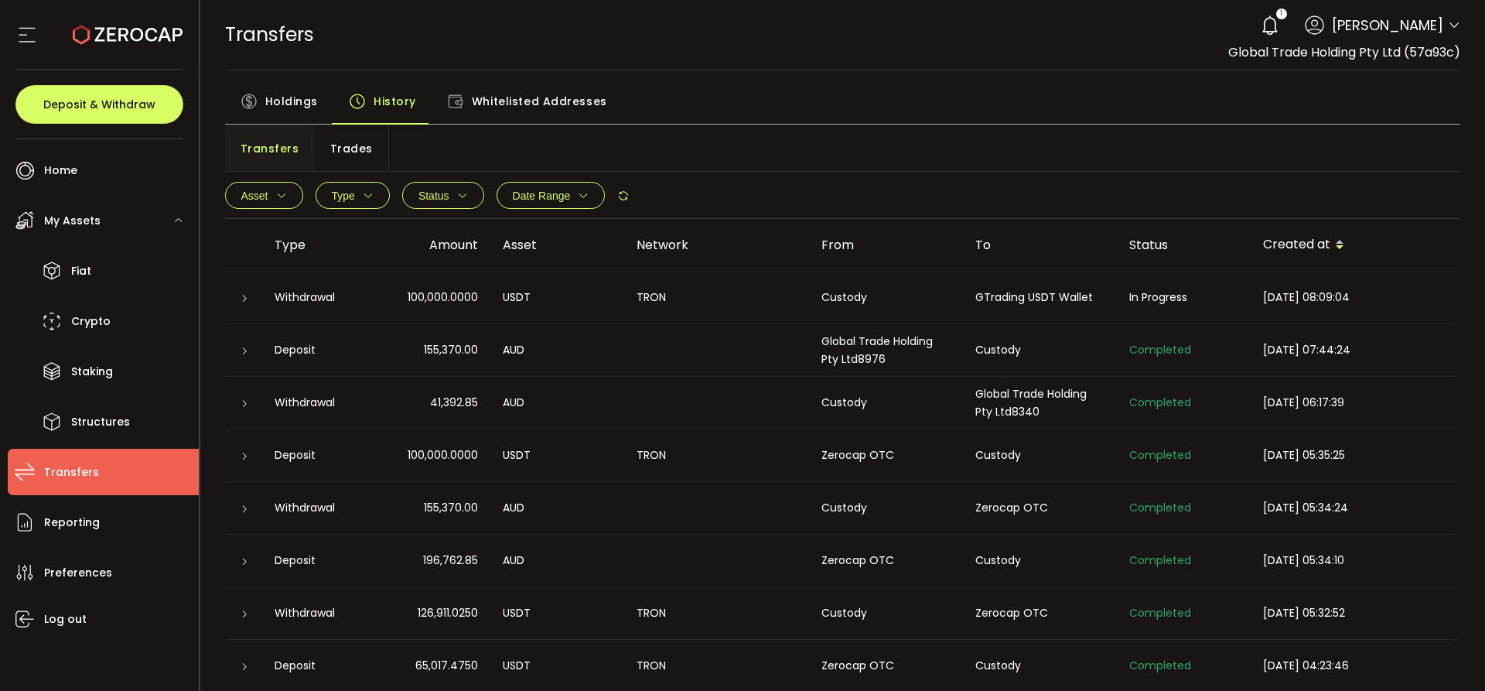
click at [244, 297] on icon at bounding box center [244, 298] width 9 height 9
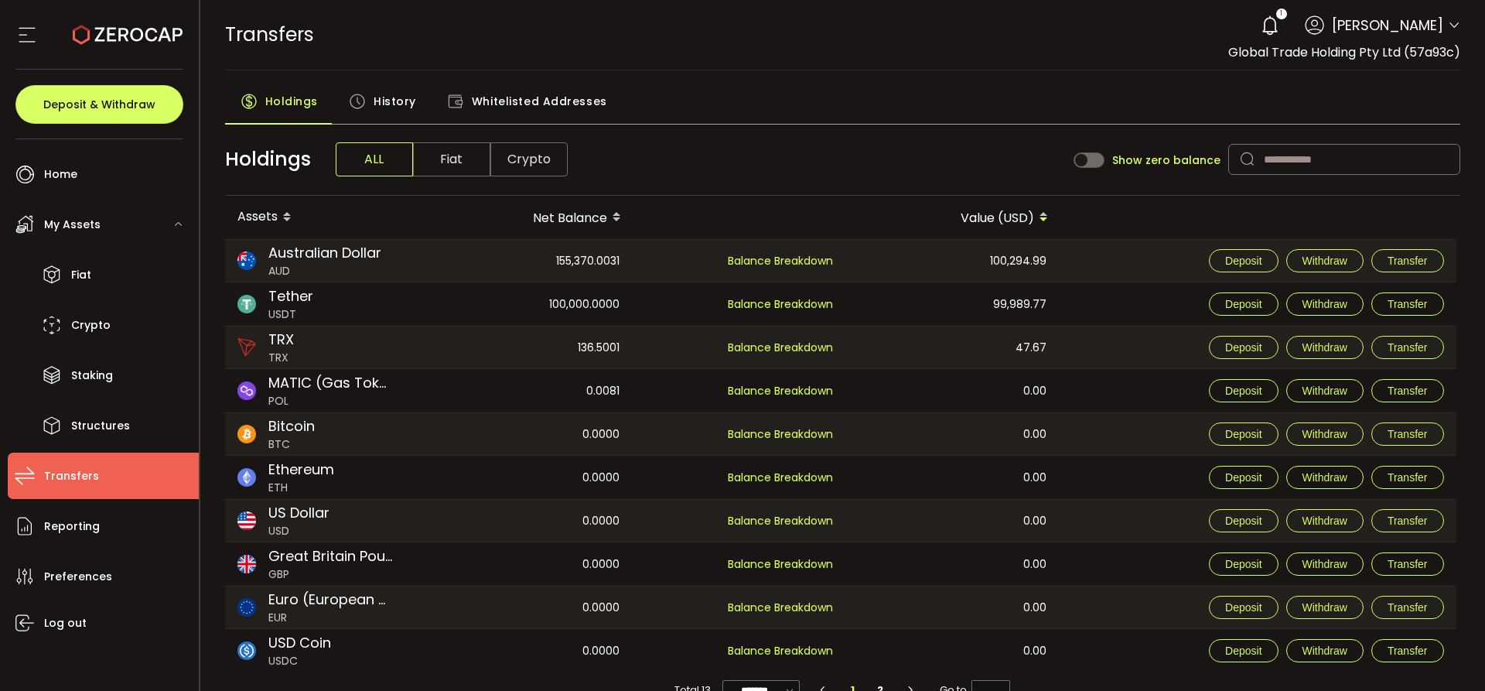
click at [375, 94] on span "History" at bounding box center [395, 101] width 43 height 31
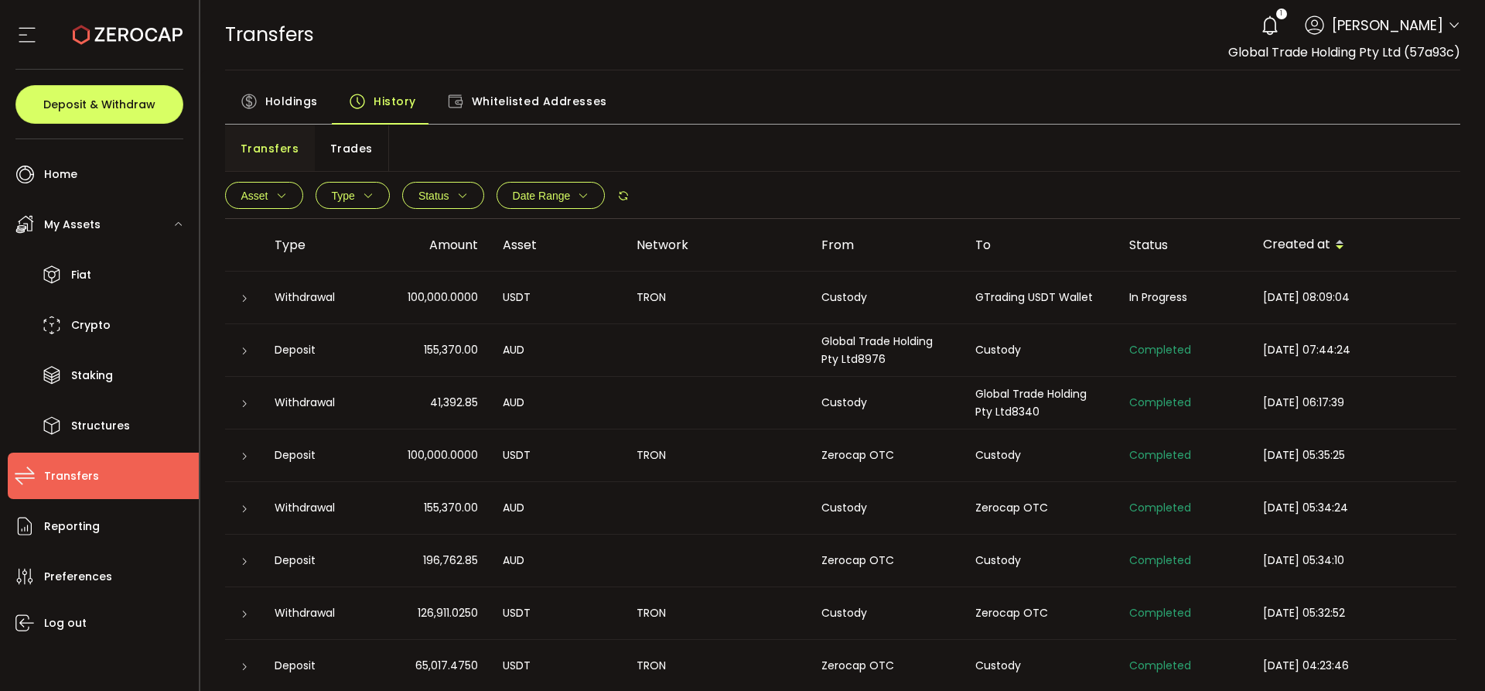
click at [244, 294] on icon at bounding box center [244, 298] width 9 height 9
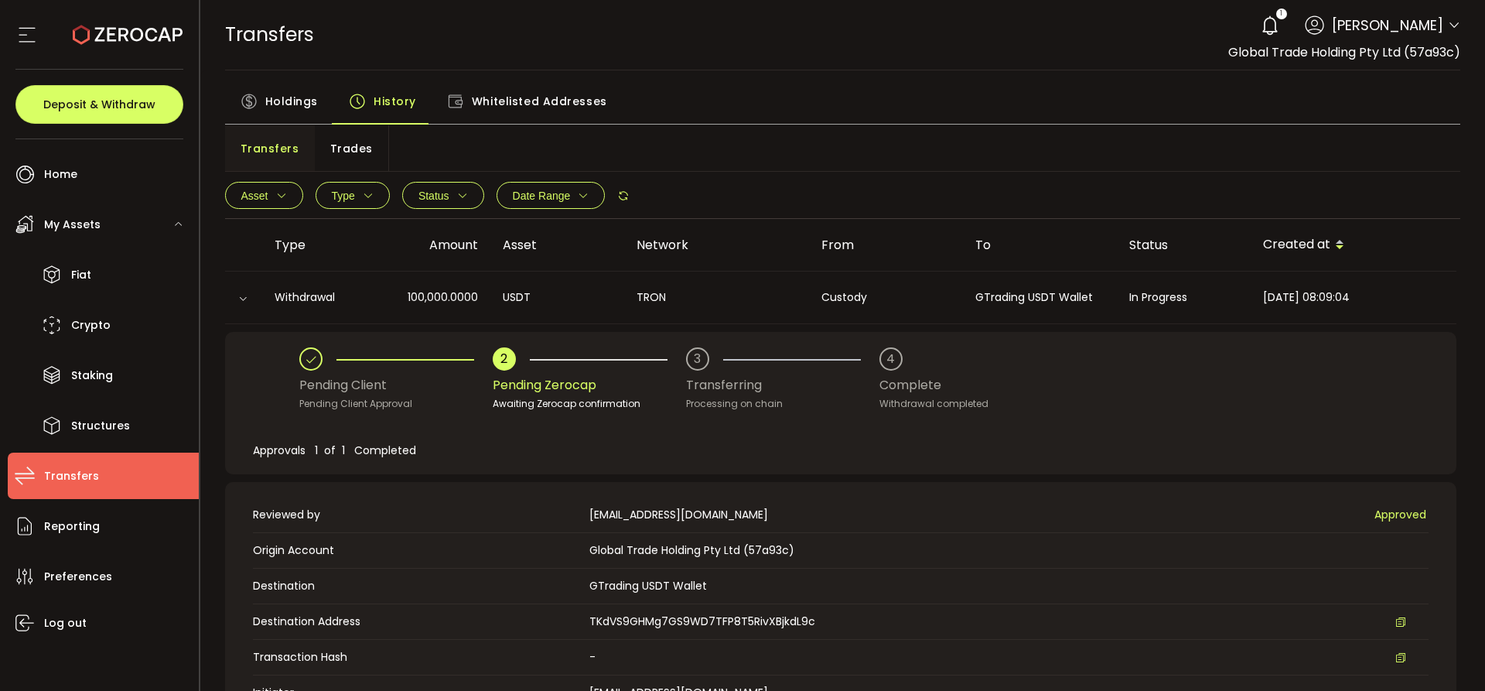
click at [759, 56] on div "TRANSFERS Buy Power $0.00 USD Transfers Transfers Your verification is pending …" at bounding box center [843, 35] width 1236 height 70
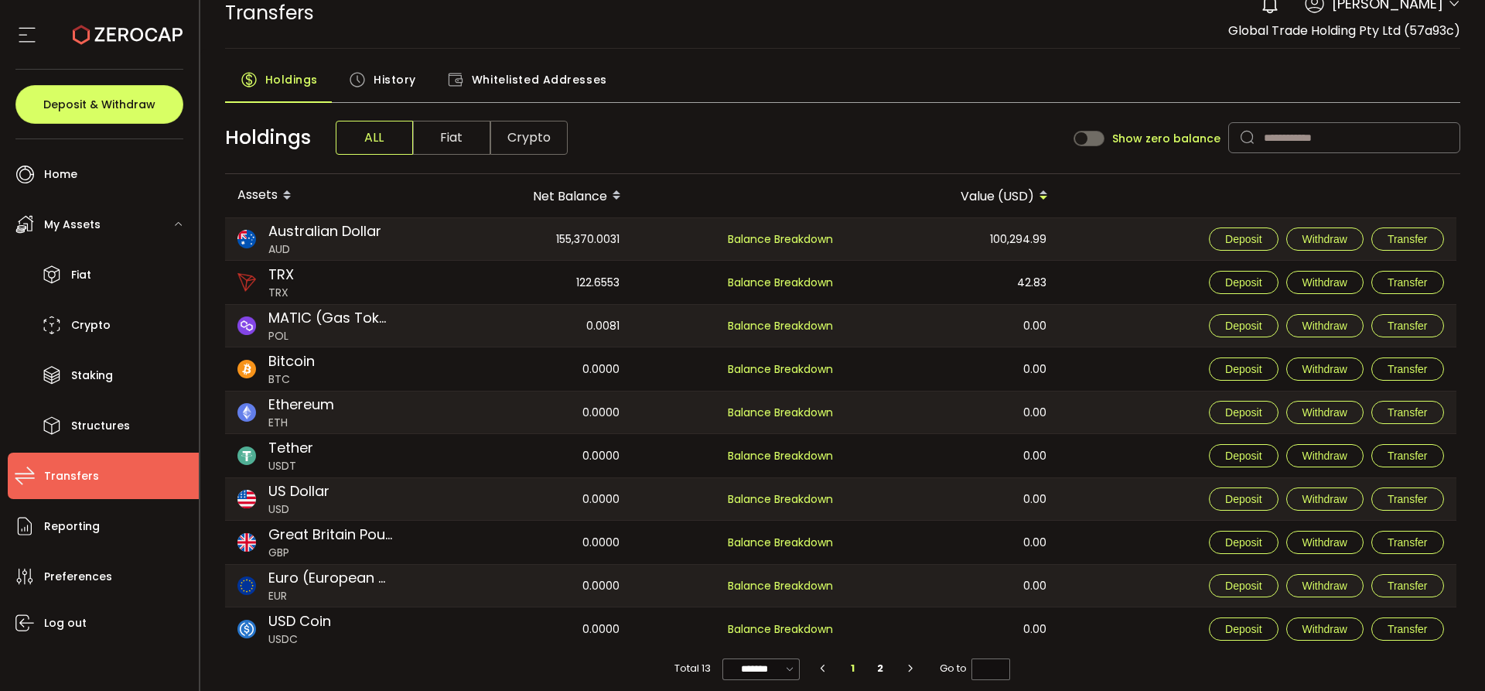
scroll to position [33, 0]
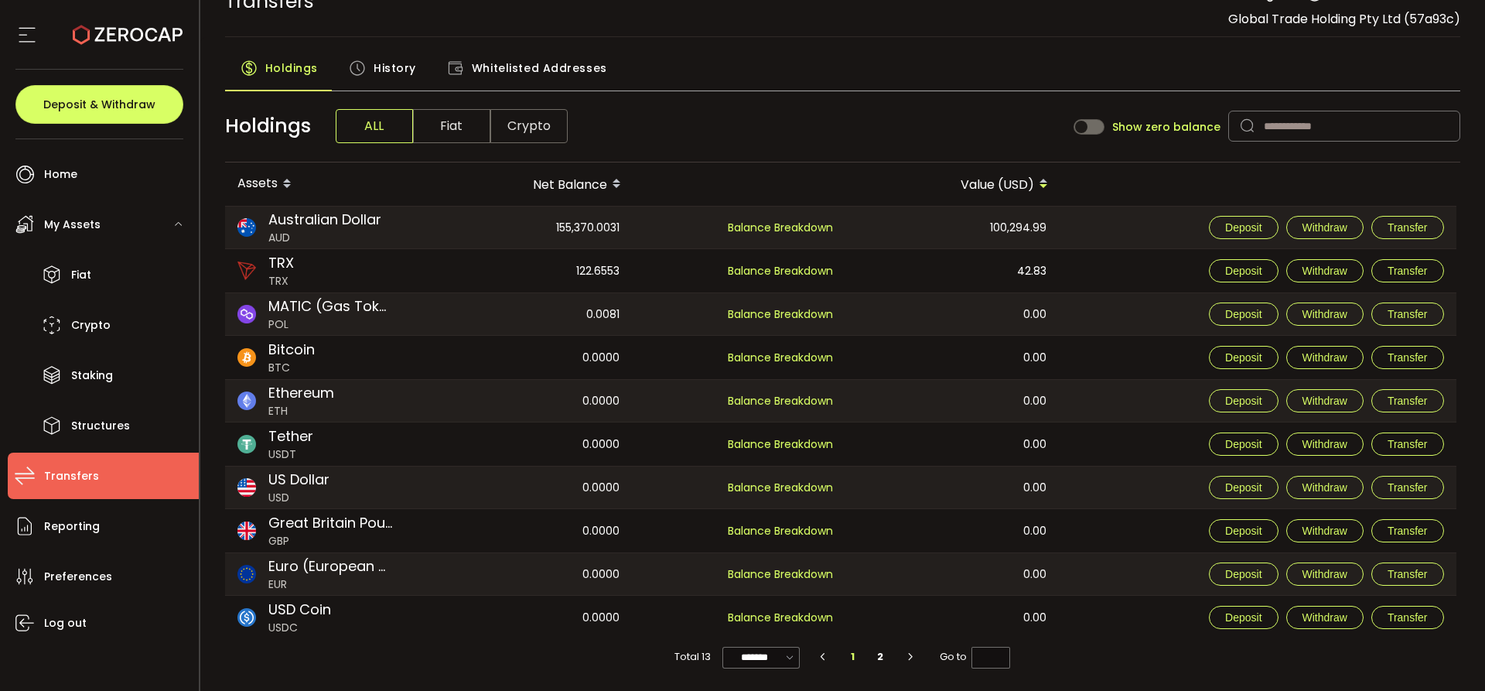
click at [501, 121] on span "Crypto" at bounding box center [528, 126] width 77 height 34
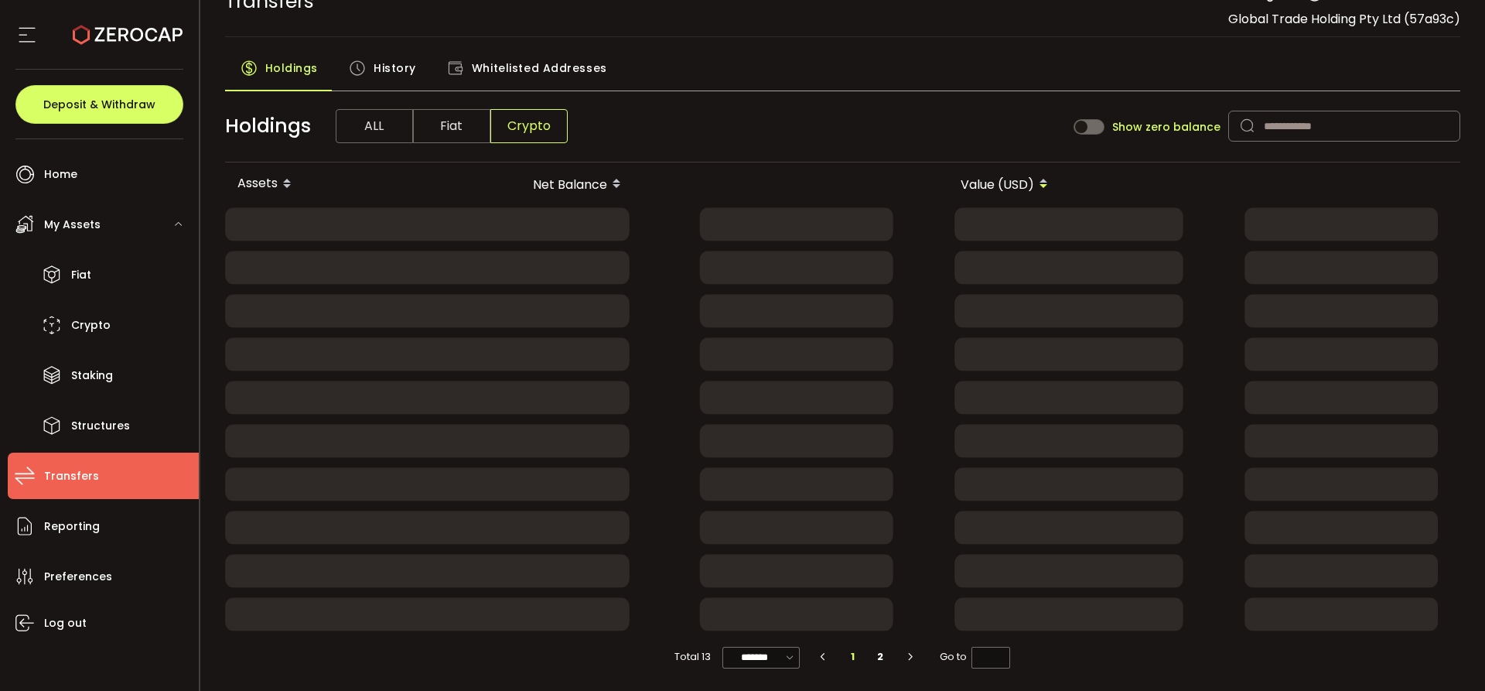
scroll to position [0, 0]
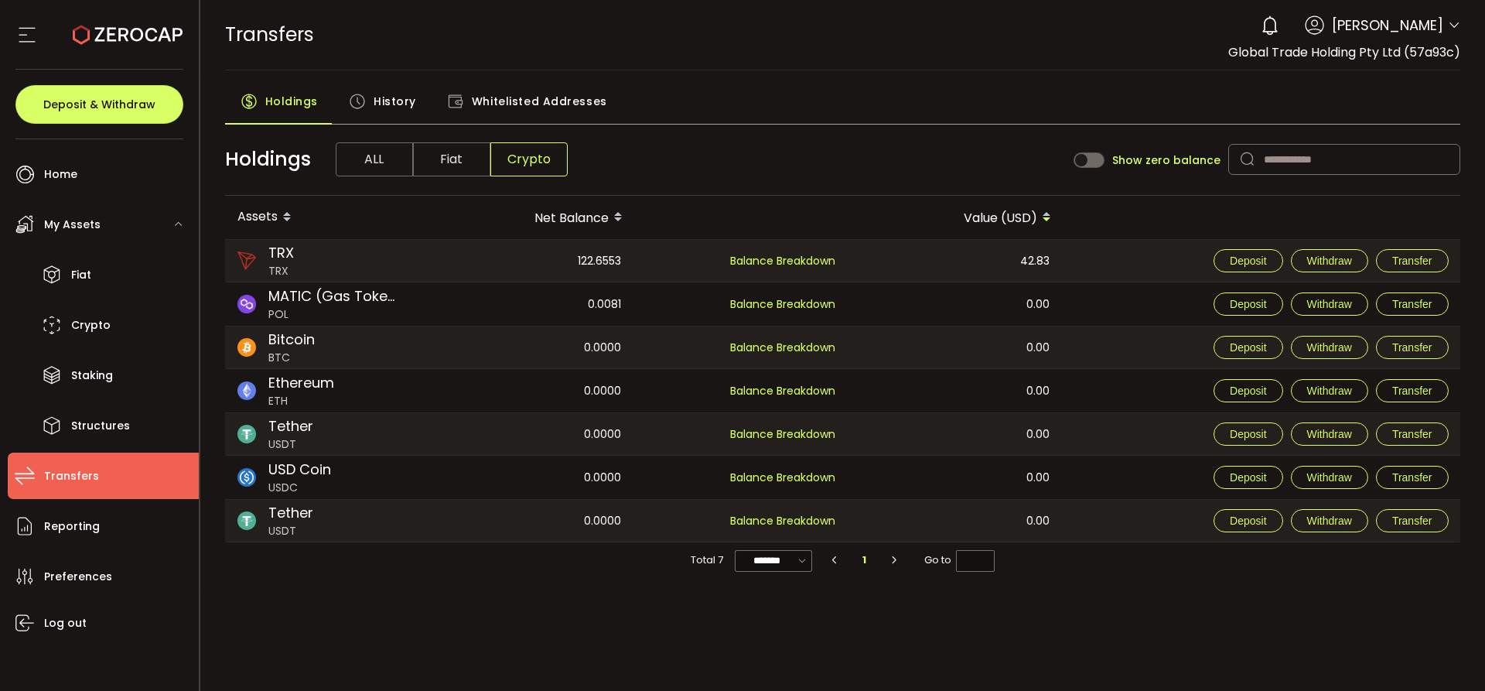
click at [1447, 24] on div "0 [PERSON_NAME] Account Global Trade Holding Pty Ltd (57a93c) Preferences Repor…" at bounding box center [1356, 26] width 207 height 34
click at [1457, 22] on icon at bounding box center [1454, 25] width 12 height 12
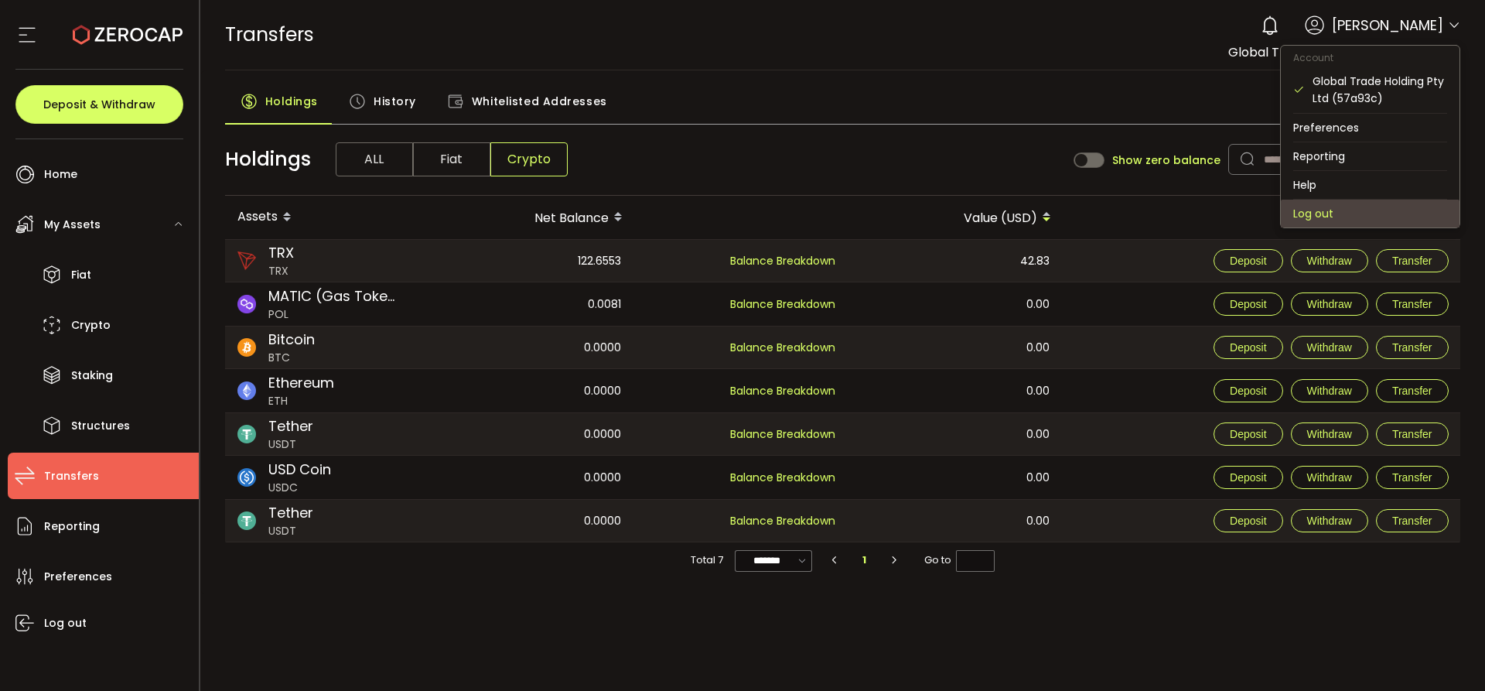
click at [1309, 202] on li "Log out" at bounding box center [1370, 214] width 179 height 28
